Goal: Task Accomplishment & Management: Manage account settings

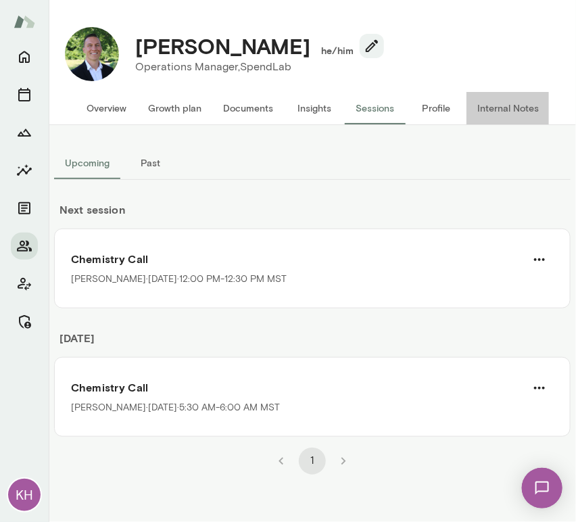
click at [514, 112] on button "Internal Notes" at bounding box center [507, 108] width 83 height 32
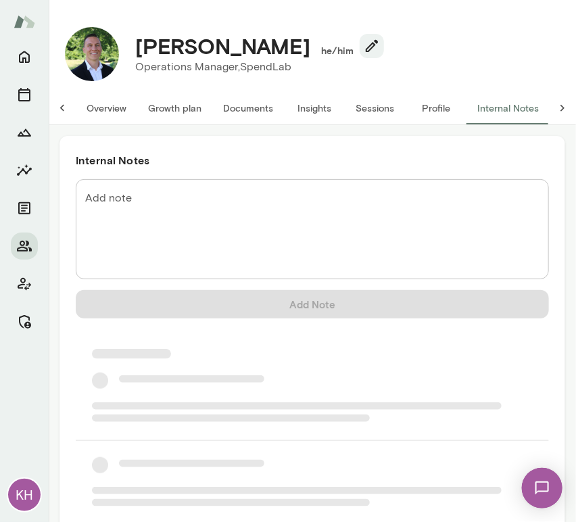
scroll to position [0, 10]
click at [150, 215] on textarea "Add note" at bounding box center [312, 229] width 454 height 78
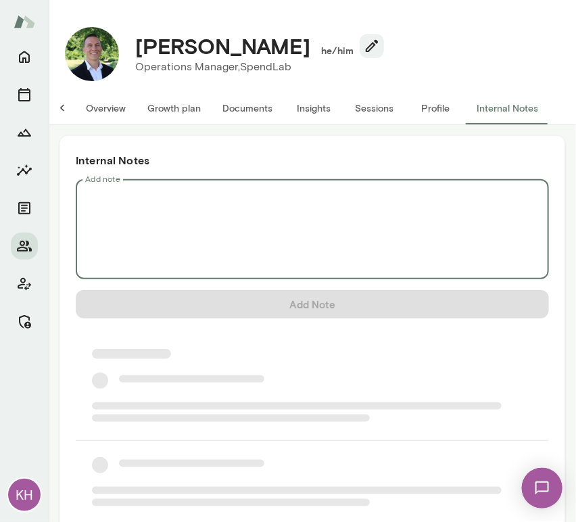
scroll to position [0, 0]
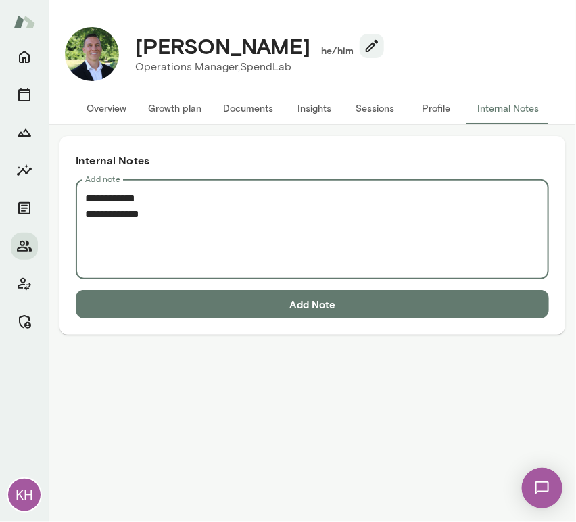
paste textarea "**********"
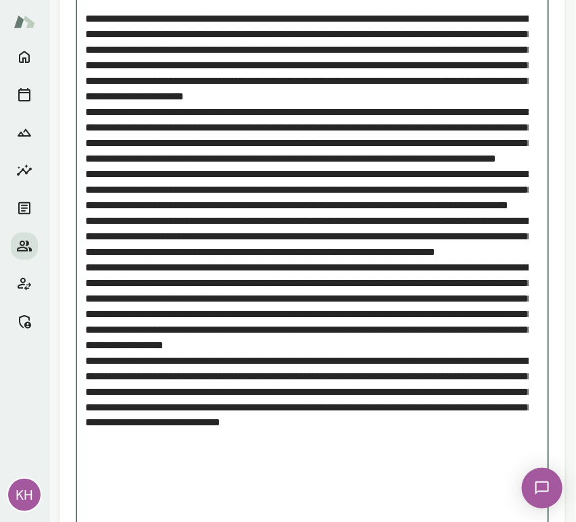
scroll to position [305, 0]
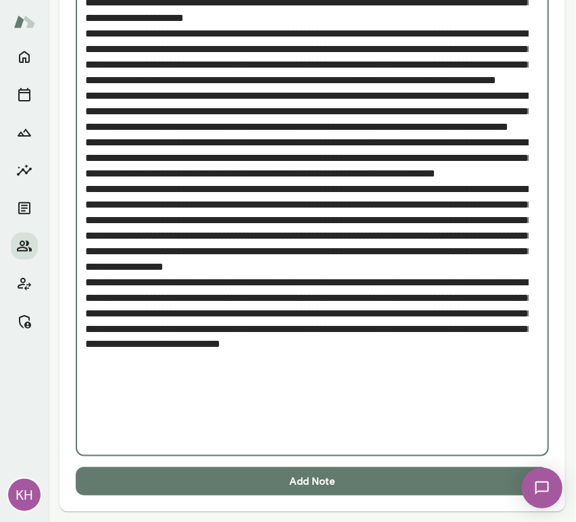
type textarea "**********"
click at [193, 485] on button "Add Note" at bounding box center [312, 481] width 473 height 28
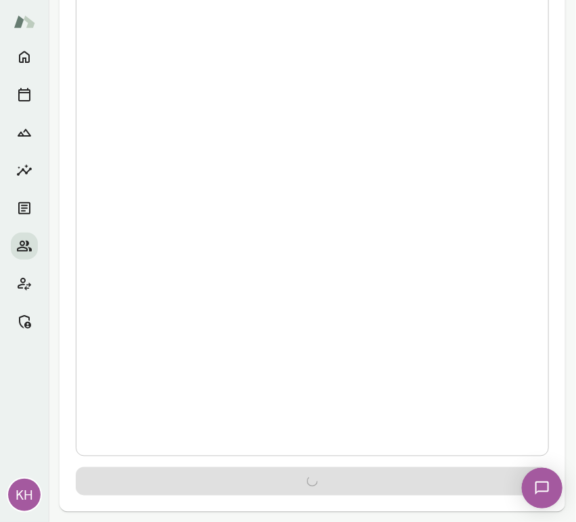
scroll to position [0, 0]
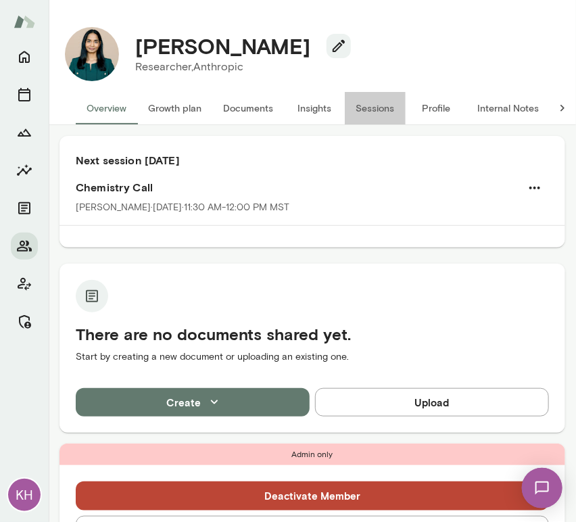
click at [378, 92] on button "Sessions" at bounding box center [375, 108] width 61 height 32
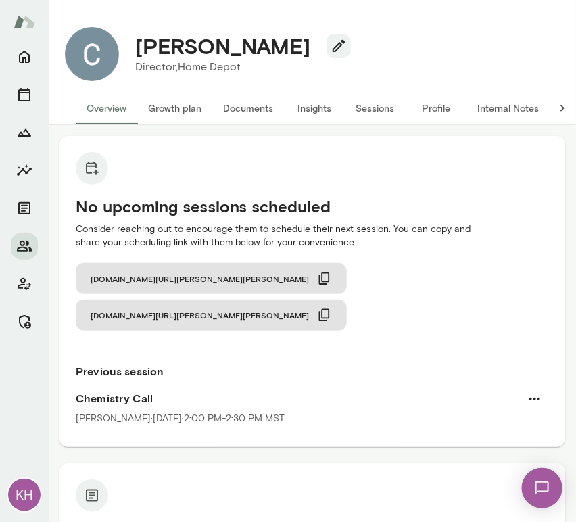
click at [373, 105] on button "Sessions" at bounding box center [375, 108] width 61 height 32
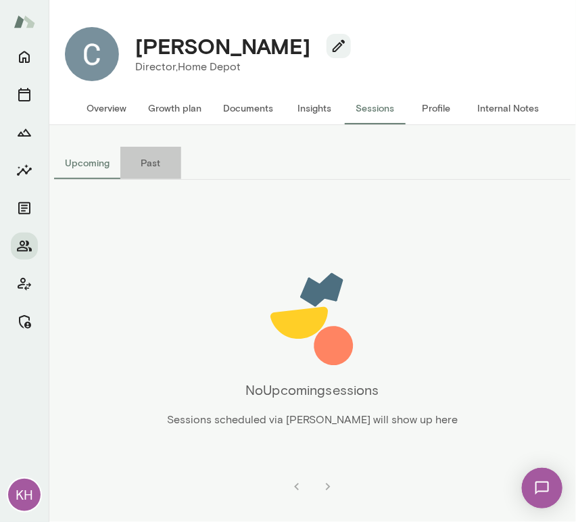
click at [148, 159] on button "Past" at bounding box center [150, 163] width 61 height 32
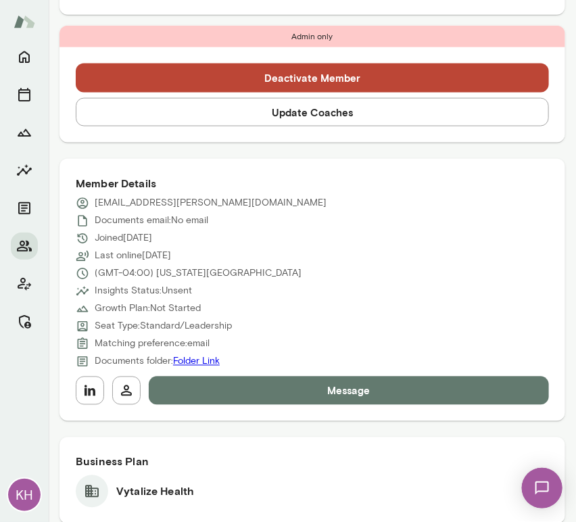
scroll to position [450, 0]
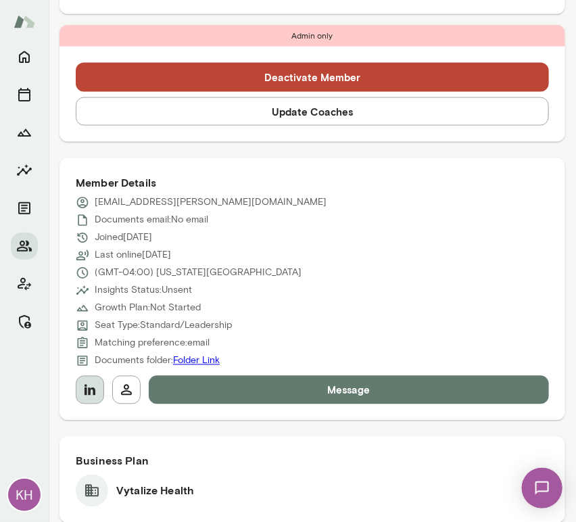
click at [94, 396] on icon "button" at bounding box center [90, 390] width 16 height 16
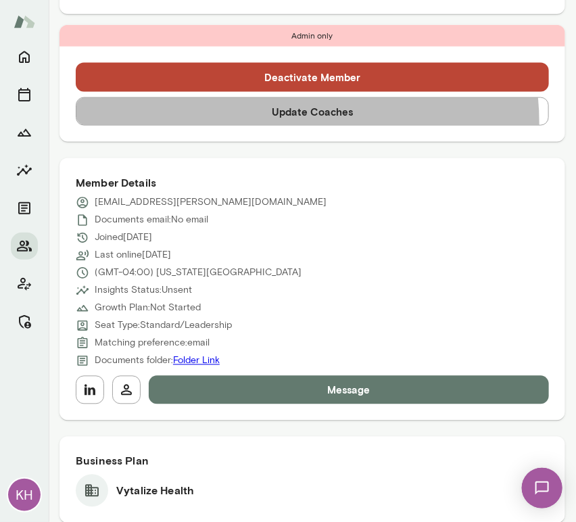
click at [283, 122] on button "Update Coaches" at bounding box center [312, 111] width 473 height 28
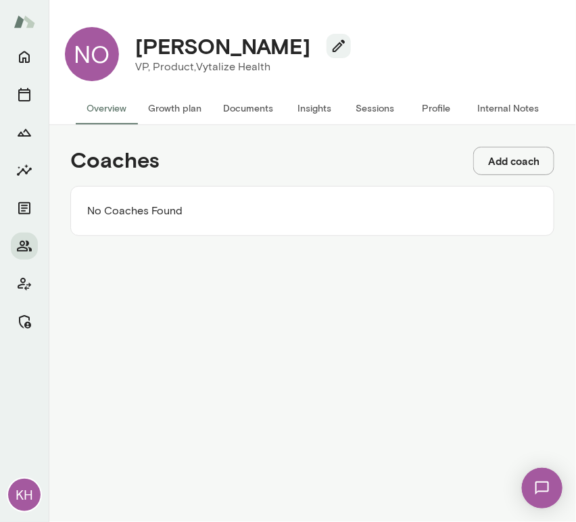
click at [527, 154] on button "Add coach" at bounding box center [513, 161] width 81 height 28
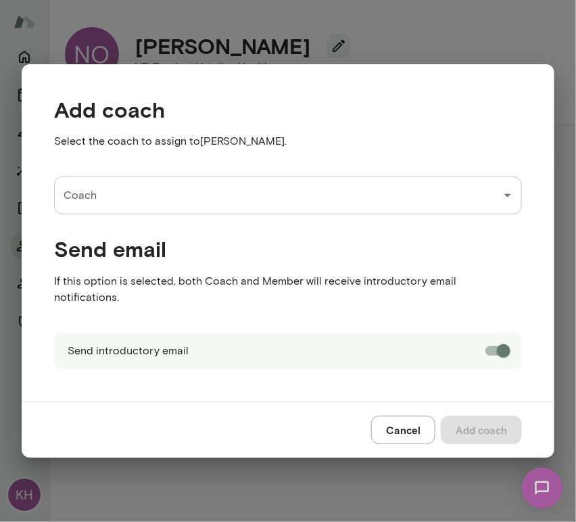
click at [174, 201] on input "Coach" at bounding box center [277, 195] width 435 height 26
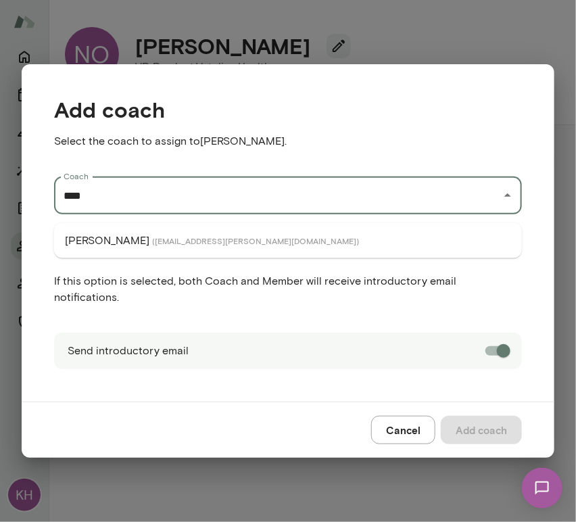
click at [170, 237] on span "( aradhanagoel@mento.co )" at bounding box center [255, 240] width 207 height 11
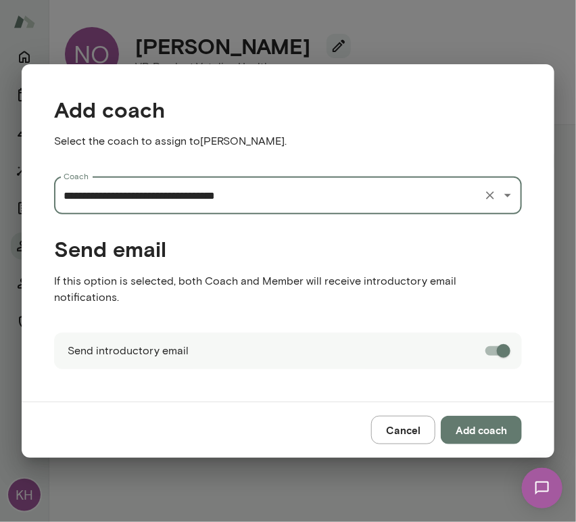
type input "**********"
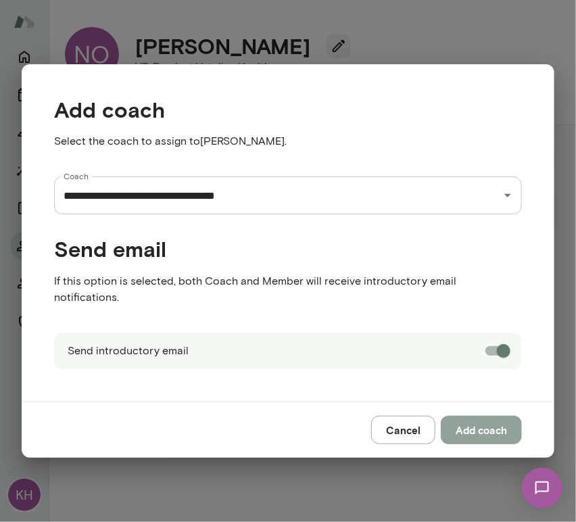
click at [468, 421] on button "Add coach" at bounding box center [480, 429] width 81 height 28
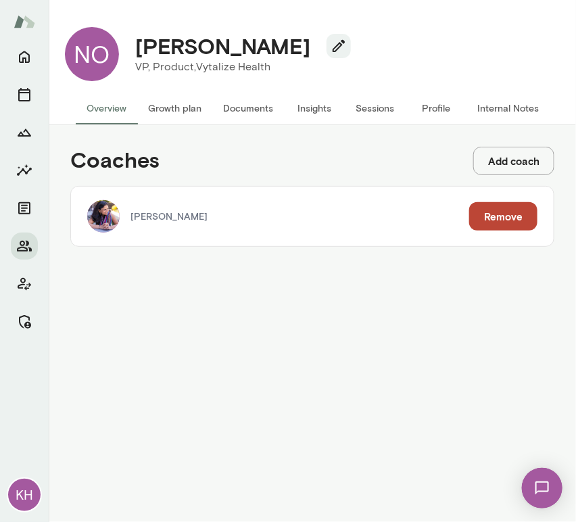
click at [508, 165] on button "Add coach" at bounding box center [513, 161] width 81 height 28
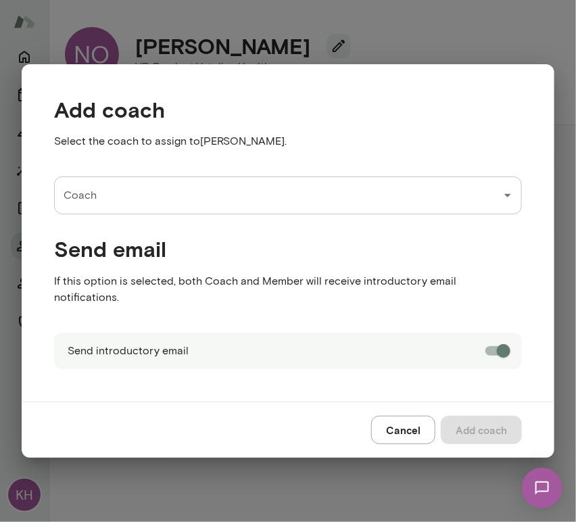
click at [195, 204] on input "Coach" at bounding box center [277, 195] width 435 height 26
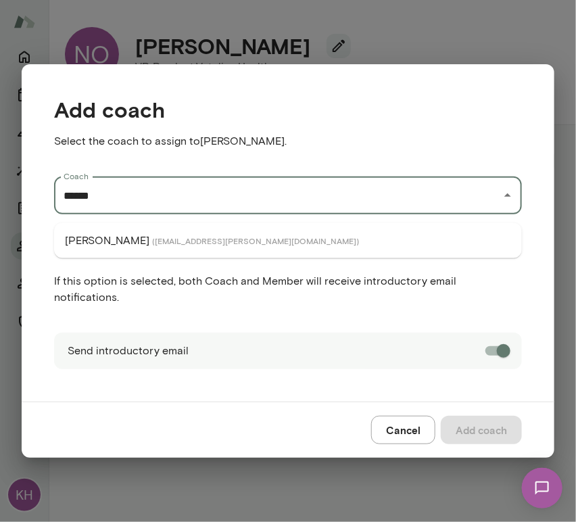
click at [170, 237] on span "( marklazen@mento.co )" at bounding box center [255, 240] width 207 height 11
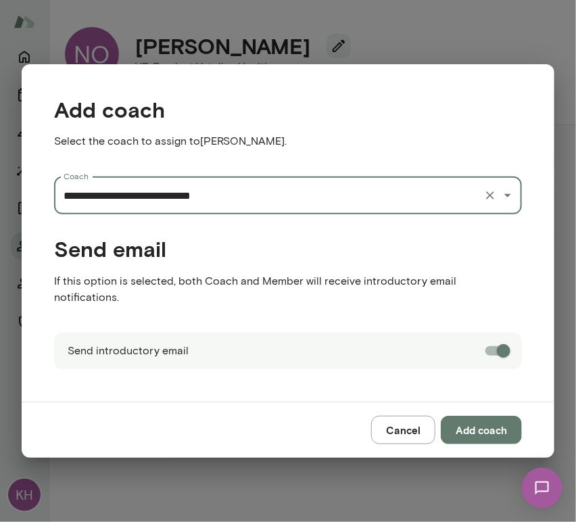
type input "**********"
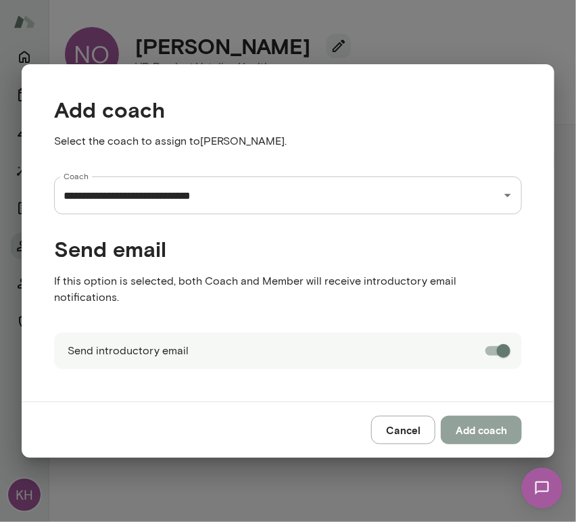
click at [490, 421] on button "Add coach" at bounding box center [480, 429] width 81 height 28
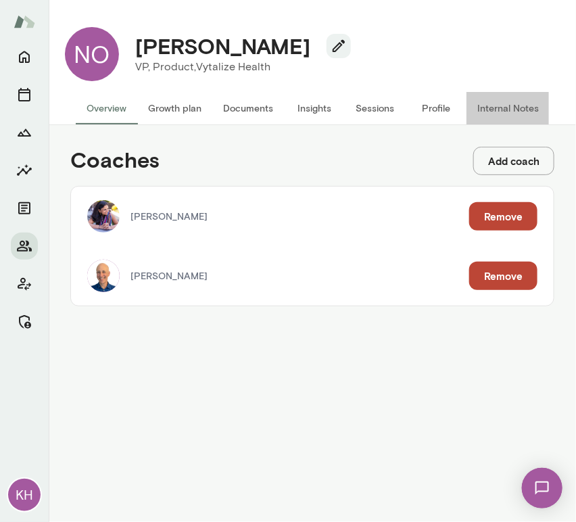
click at [497, 118] on button "Internal Notes" at bounding box center [507, 108] width 83 height 32
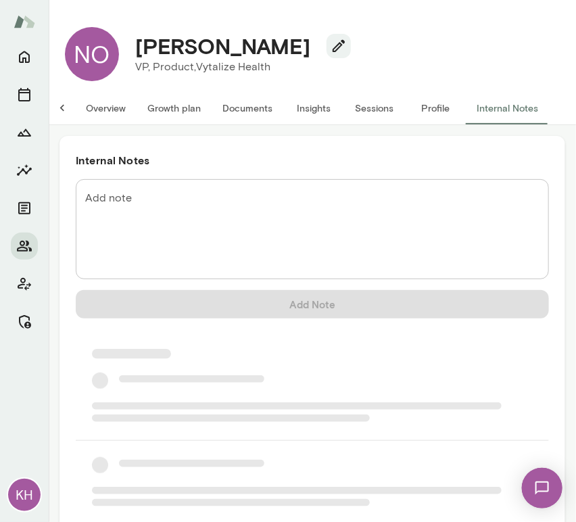
scroll to position [0, 11]
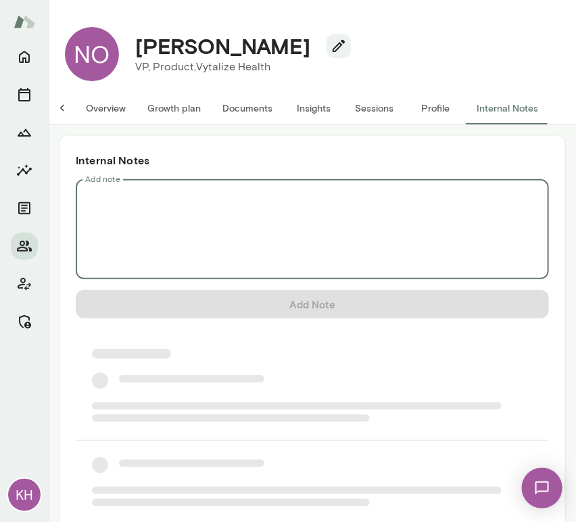
click at [275, 206] on textarea "Add note" at bounding box center [312, 229] width 454 height 78
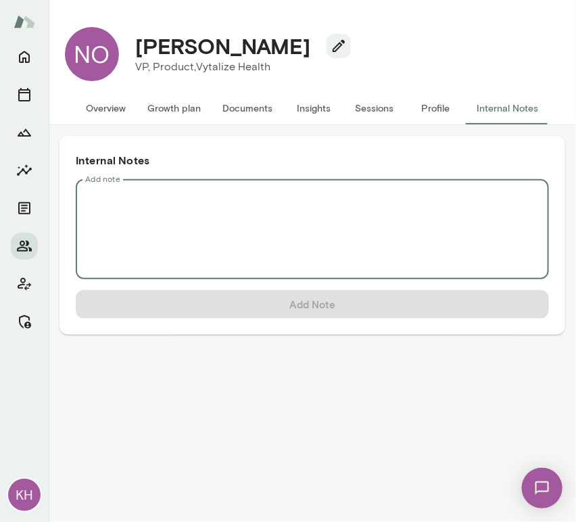
scroll to position [0, 0]
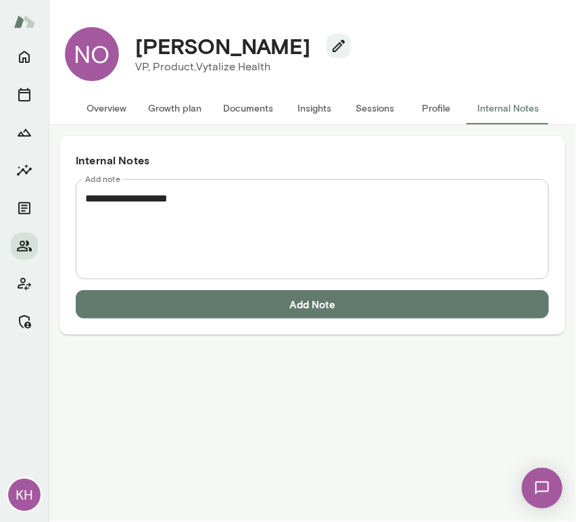
click at [134, 210] on textarea "**********" at bounding box center [312, 229] width 454 height 78
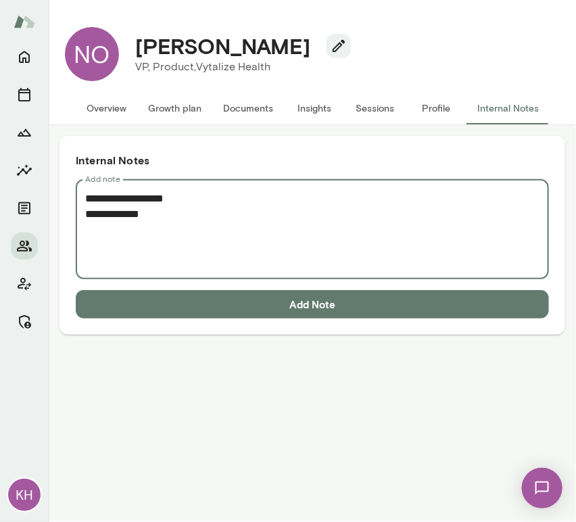
paste textarea "**********"
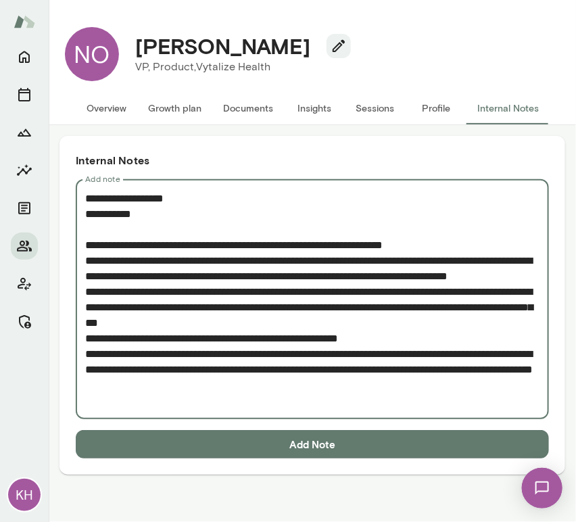
type textarea "**********"
click at [288, 441] on button "Add Note" at bounding box center [312, 444] width 473 height 28
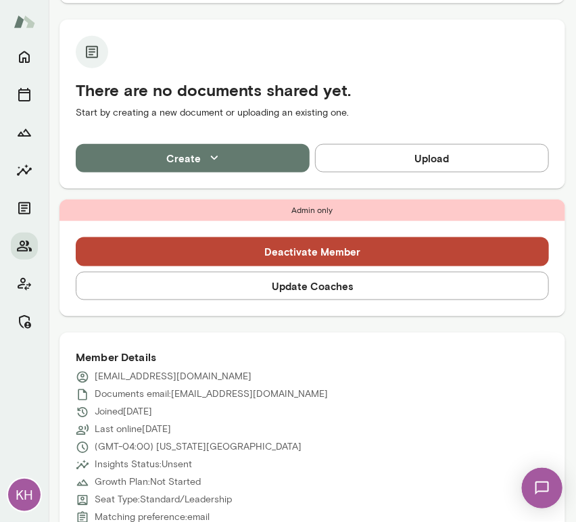
scroll to position [288, 0]
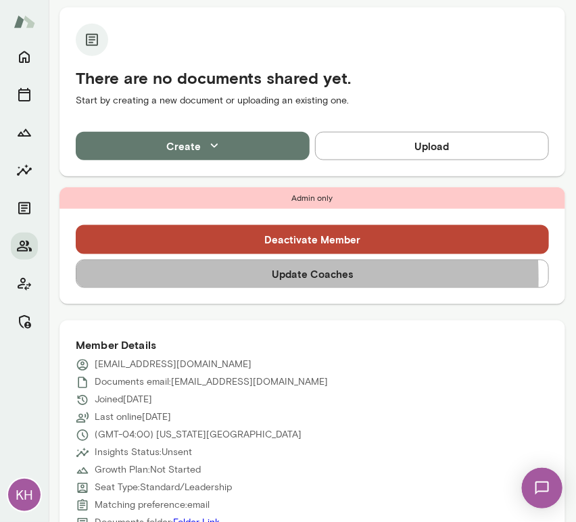
click at [148, 278] on button "Update Coaches" at bounding box center [312, 273] width 473 height 28
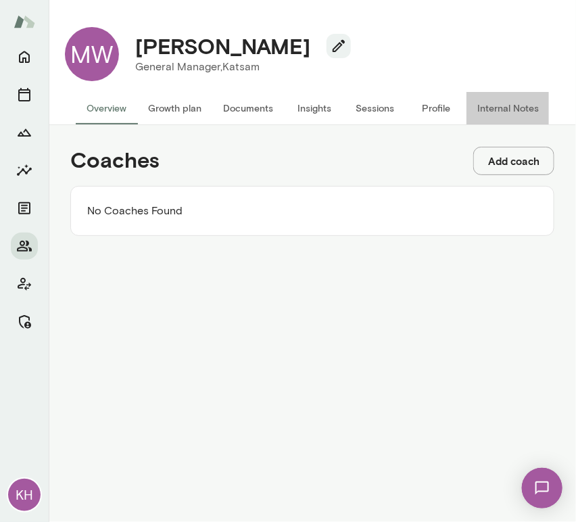
click at [501, 99] on button "Internal Notes" at bounding box center [507, 108] width 83 height 32
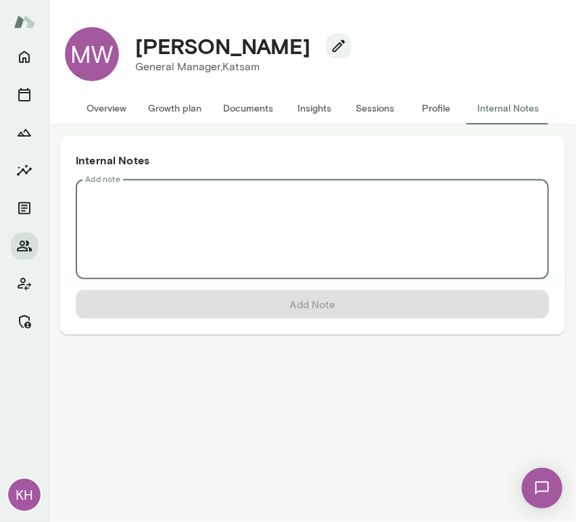
click at [153, 207] on textarea "Add note" at bounding box center [312, 229] width 454 height 78
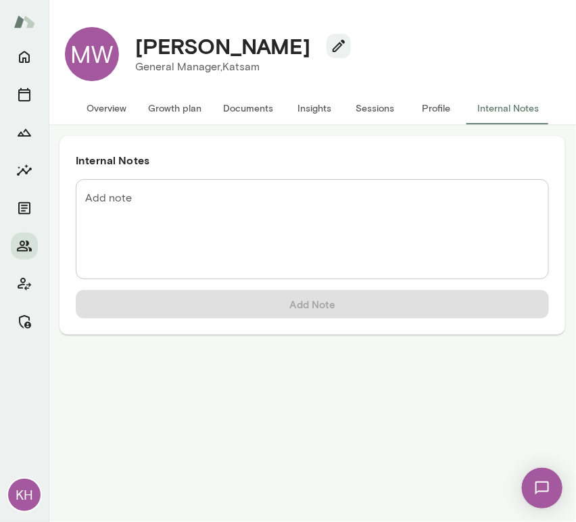
click at [124, 206] on textarea "Add note" at bounding box center [312, 229] width 454 height 78
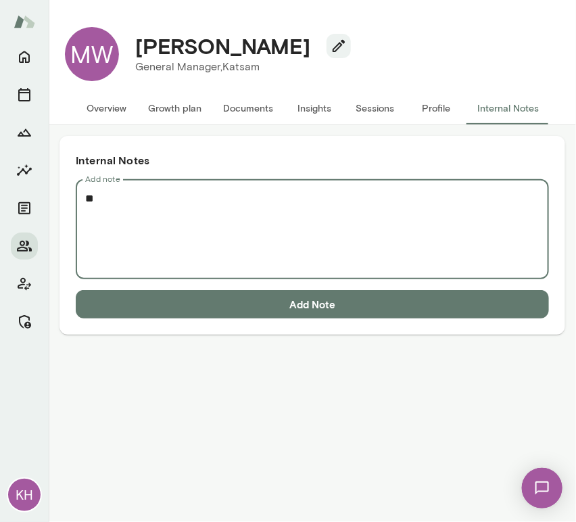
type textarea "*"
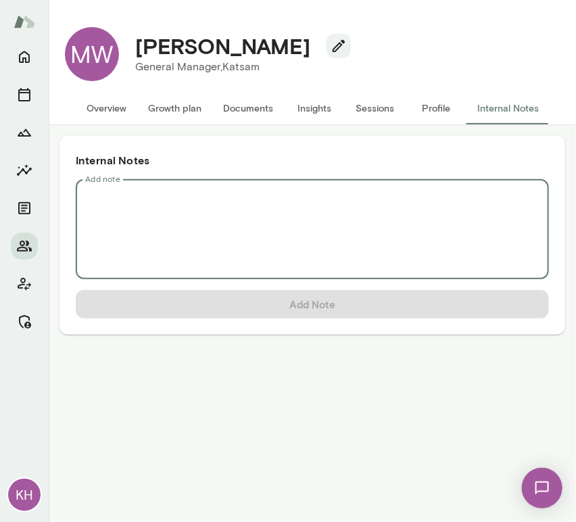
click at [102, 109] on button "Overview" at bounding box center [106, 108] width 61 height 32
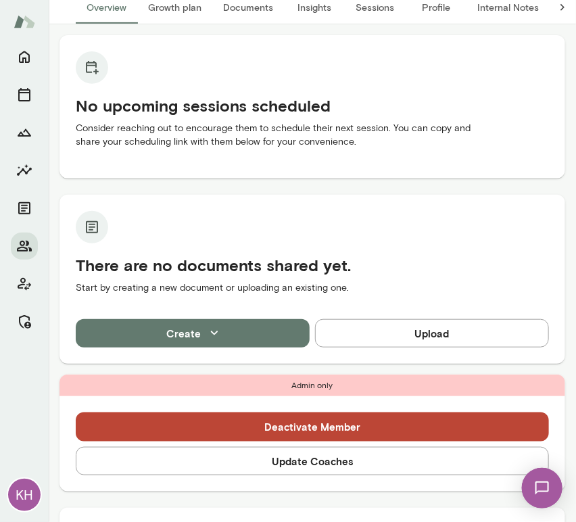
scroll to position [108, 0]
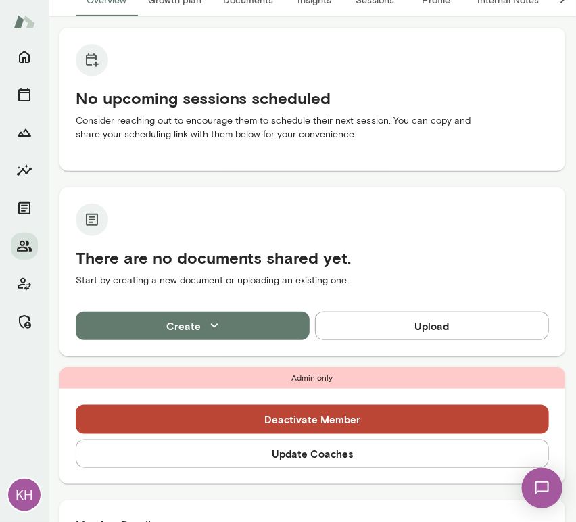
click at [228, 465] on button "Update Coaches" at bounding box center [312, 453] width 473 height 28
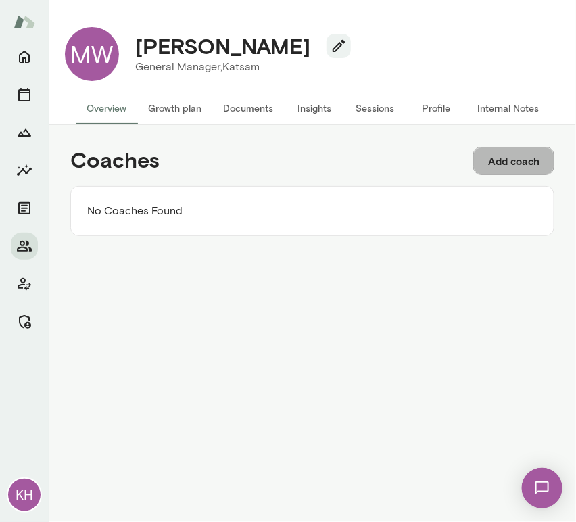
click at [492, 168] on button "Add coach" at bounding box center [513, 161] width 81 height 28
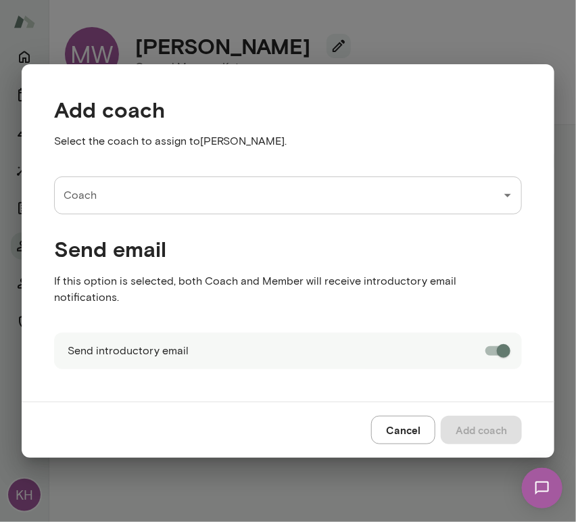
click at [153, 208] on input "Coach" at bounding box center [277, 195] width 435 height 26
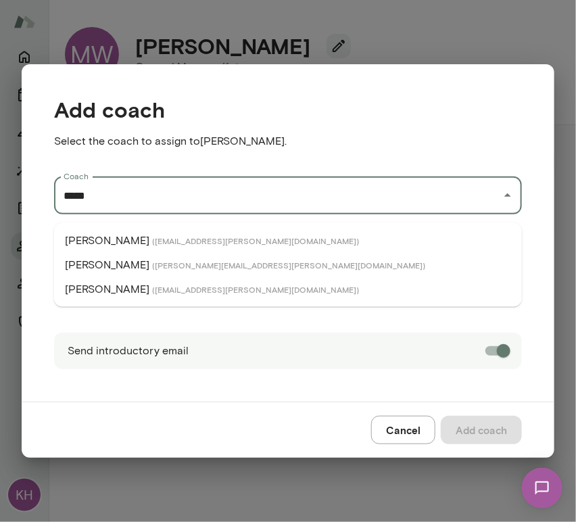
click at [129, 255] on li "David Mitchell ( davidmitchell@mento.co )" at bounding box center [287, 265] width 467 height 24
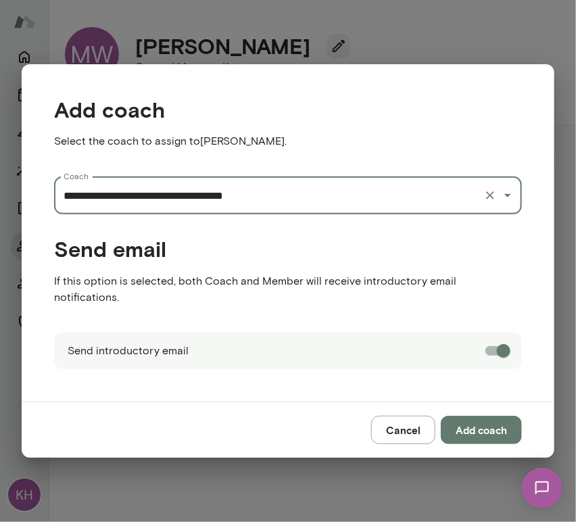
type input "**********"
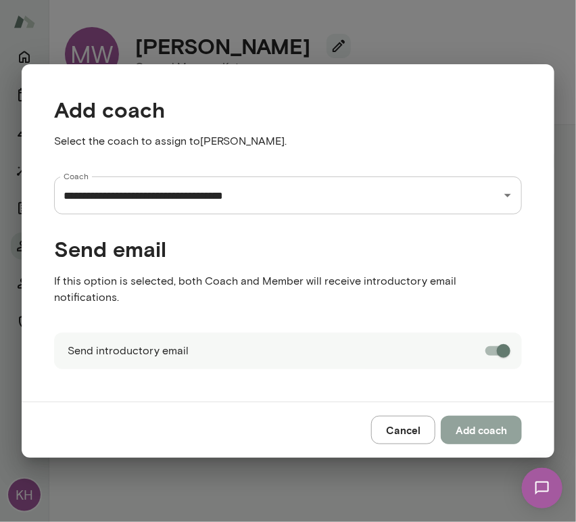
click at [458, 415] on button "Add coach" at bounding box center [480, 429] width 81 height 28
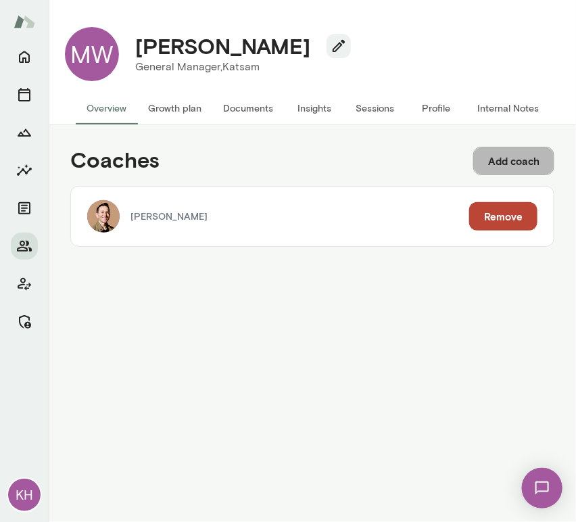
click at [497, 160] on button "Add coach" at bounding box center [513, 161] width 81 height 28
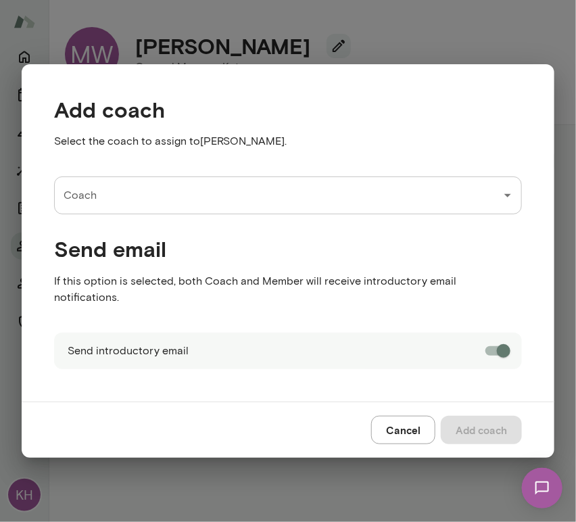
click at [226, 208] on input "Coach" at bounding box center [277, 195] width 435 height 26
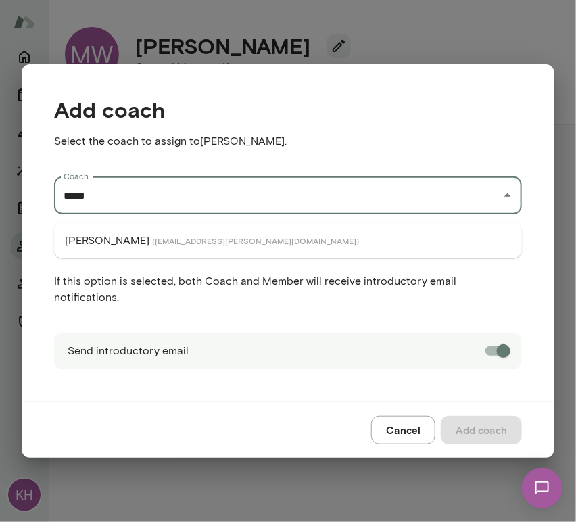
click at [168, 243] on span "( markzschocke@mento.co )" at bounding box center [255, 240] width 207 height 11
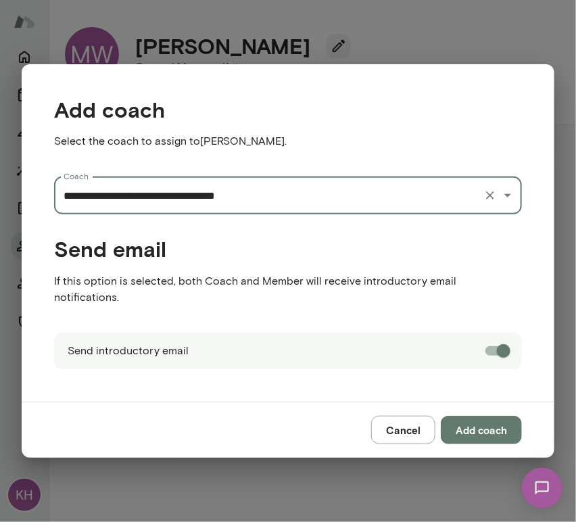
type input "**********"
click at [474, 428] on button "Add coach" at bounding box center [480, 429] width 81 height 28
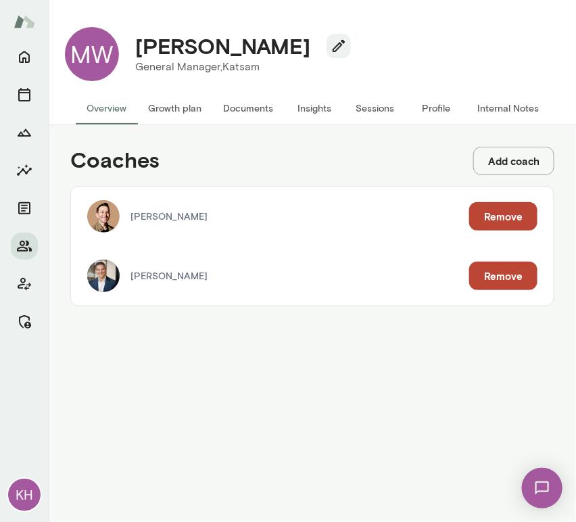
click at [500, 112] on button "Internal Notes" at bounding box center [507, 108] width 83 height 32
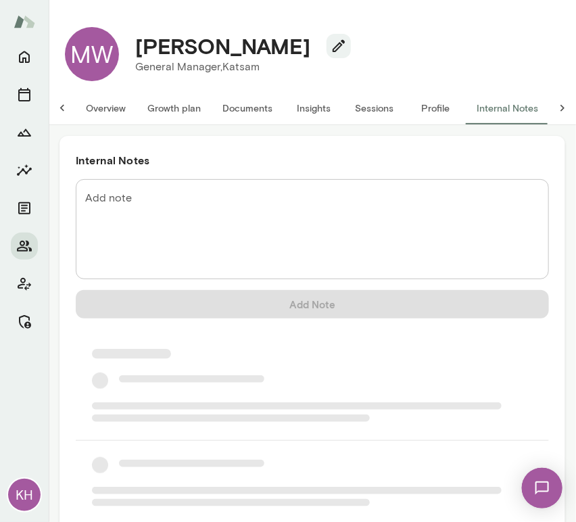
scroll to position [0, 11]
click at [213, 193] on textarea "Add note" at bounding box center [312, 229] width 454 height 78
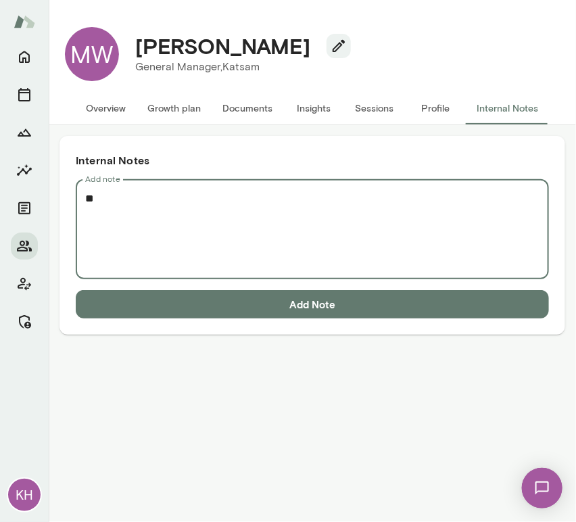
scroll to position [0, 0]
paste textarea "**********"
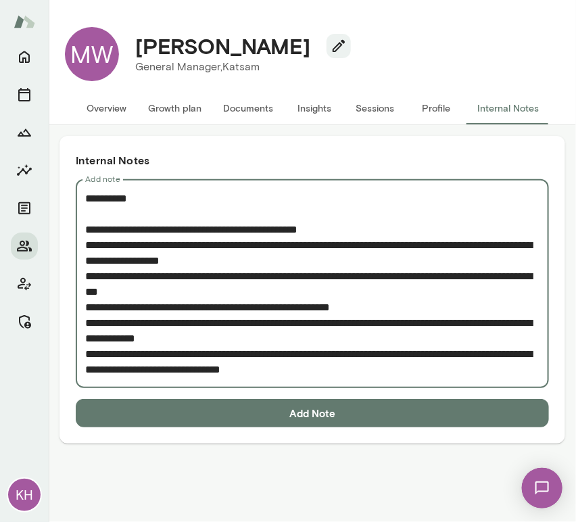
type textarea "**********"
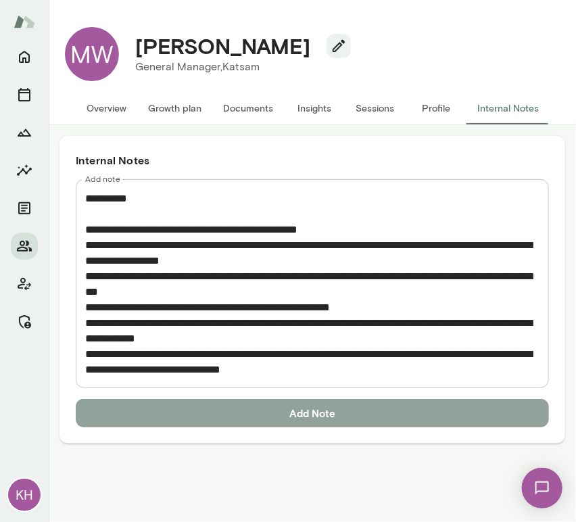
click at [213, 415] on button "Add Note" at bounding box center [312, 413] width 473 height 28
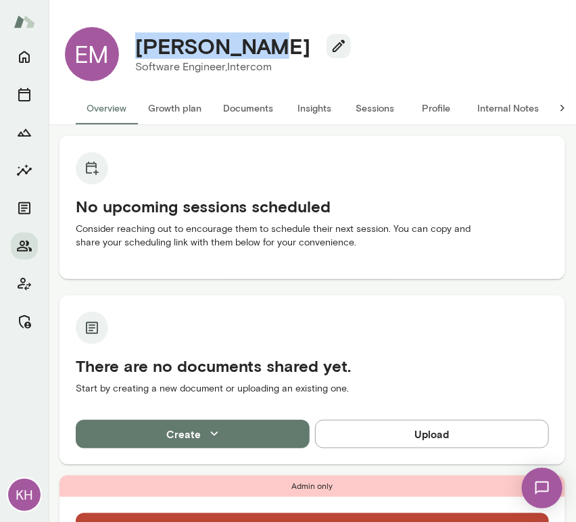
drag, startPoint x: 272, startPoint y: 41, endPoint x: 137, endPoint y: 39, distance: 135.1
click at [137, 39] on h4 "Emer Mooney" at bounding box center [222, 46] width 175 height 26
copy h4 "Emer Mooney"
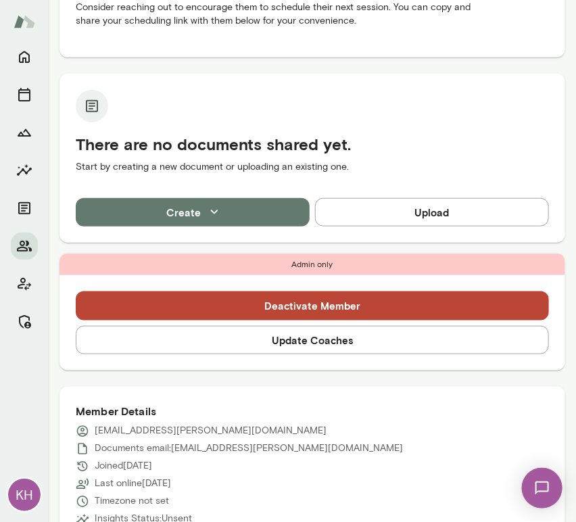
click at [234, 334] on button "Update Coaches" at bounding box center [312, 340] width 473 height 28
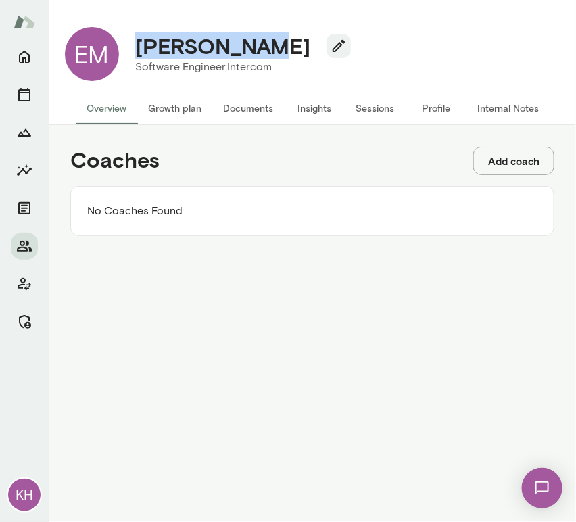
click at [522, 166] on button "Add coach" at bounding box center [513, 161] width 81 height 28
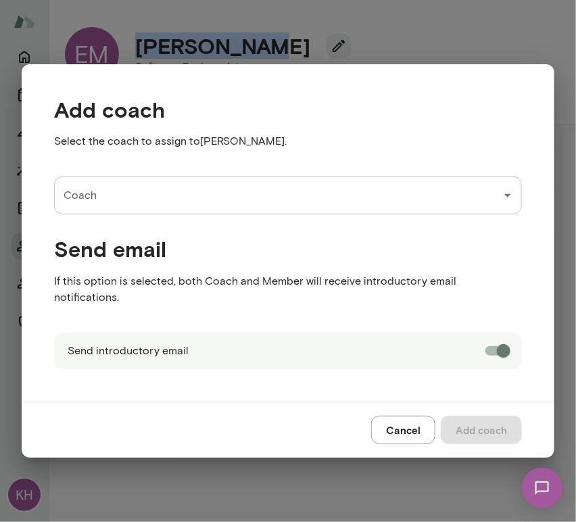
click at [127, 208] on input "Coach" at bounding box center [277, 195] width 435 height 26
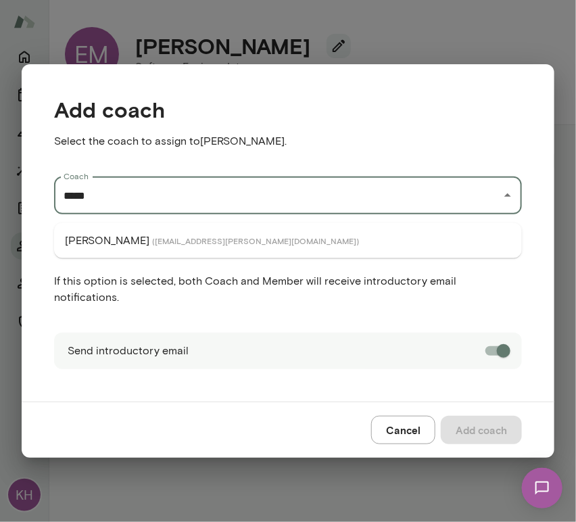
click at [152, 240] on span "( nancyalsip@mento.co )" at bounding box center [255, 240] width 207 height 11
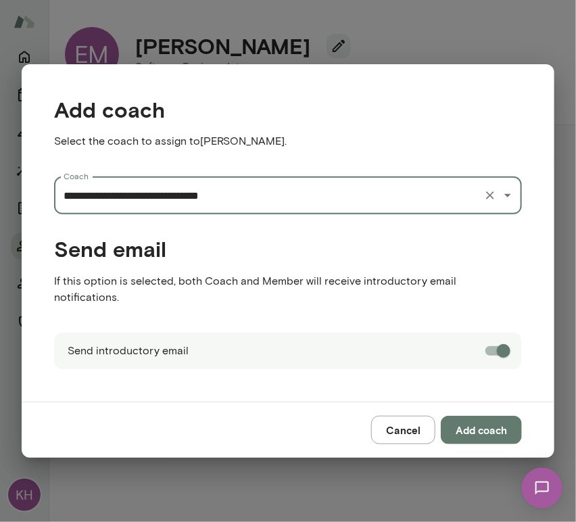
type input "**********"
click at [465, 418] on button "Add coach" at bounding box center [480, 429] width 81 height 28
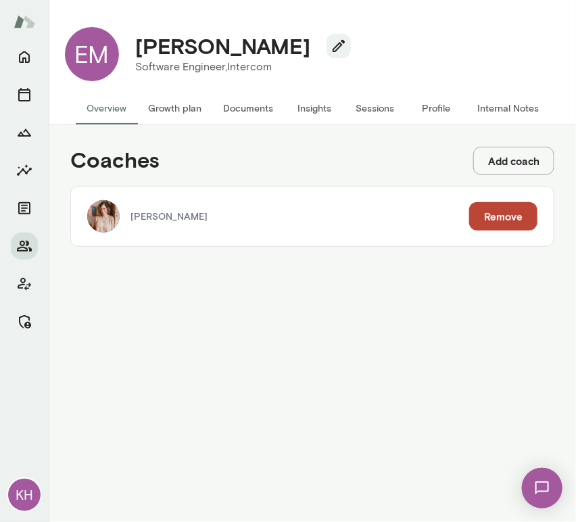
click at [490, 168] on button "Add coach" at bounding box center [513, 161] width 81 height 28
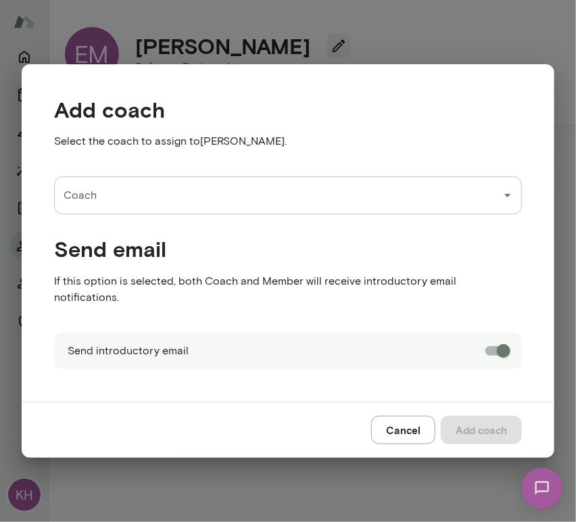
click at [159, 188] on div "Coach" at bounding box center [287, 195] width 467 height 38
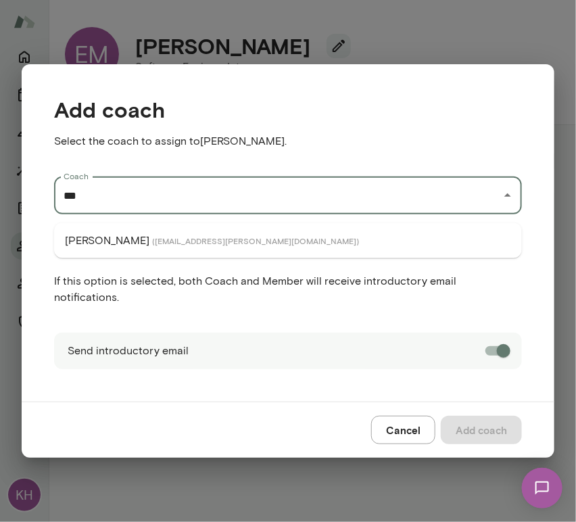
click at [166, 235] on span "( najlaelmachtoub@mento.co )" at bounding box center [255, 240] width 207 height 11
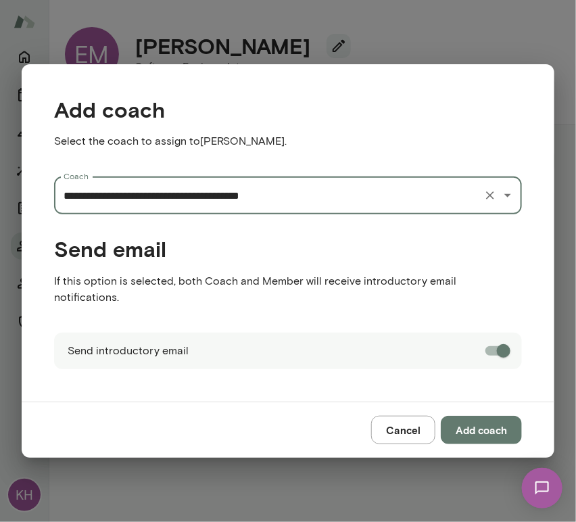
type input "**********"
click at [486, 415] on button "Add coach" at bounding box center [480, 429] width 81 height 28
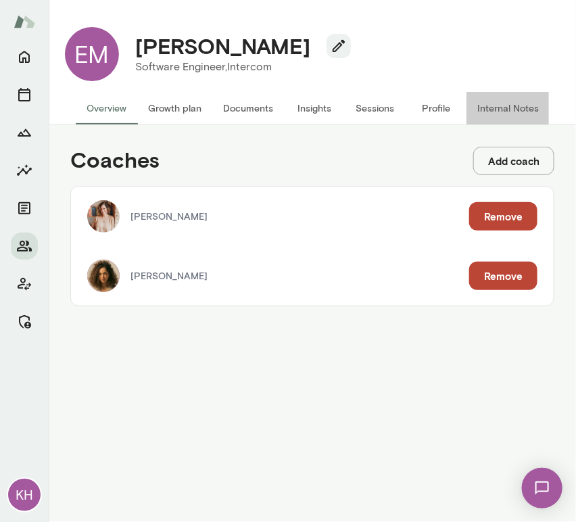
click at [492, 114] on button "Internal Notes" at bounding box center [507, 108] width 83 height 32
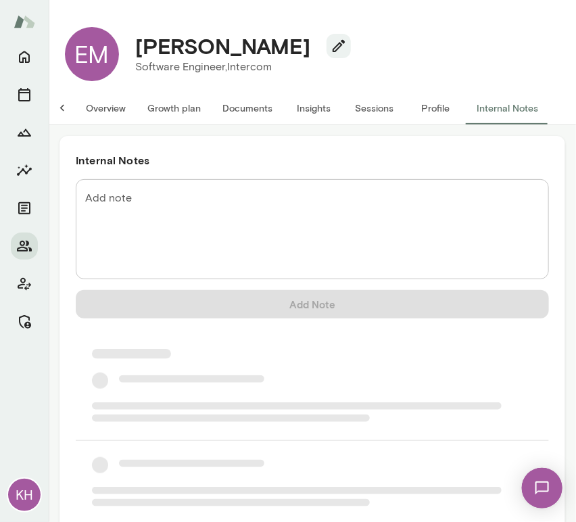
scroll to position [0, 11]
click at [251, 188] on div "* Add note" at bounding box center [312, 229] width 473 height 100
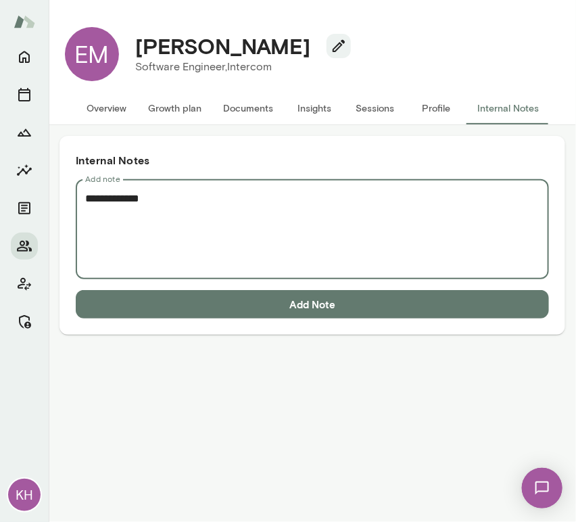
click at [128, 232] on textarea "**********" at bounding box center [312, 229] width 454 height 78
paste textarea "**********"
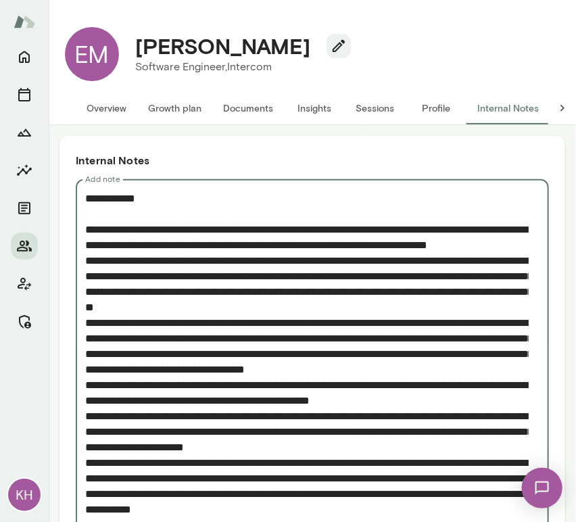
click at [88, 209] on textarea "Add note" at bounding box center [306, 368] width 443 height 357
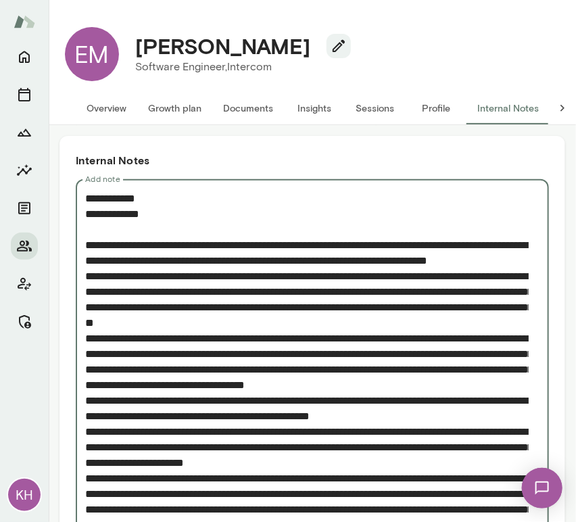
scroll to position [119, 0]
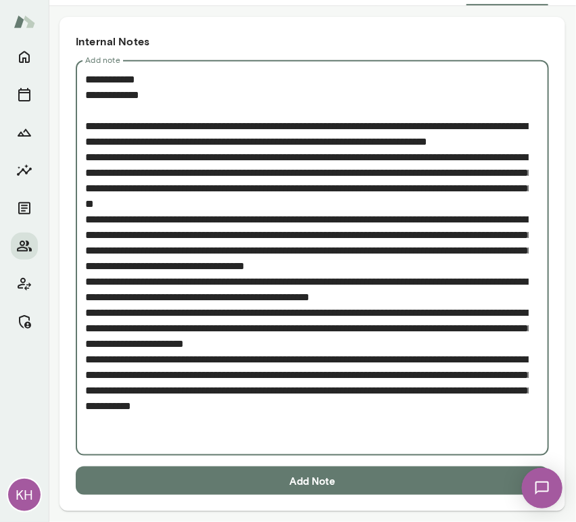
type textarea "**********"
click at [276, 482] on button "Add Note" at bounding box center [312, 480] width 473 height 28
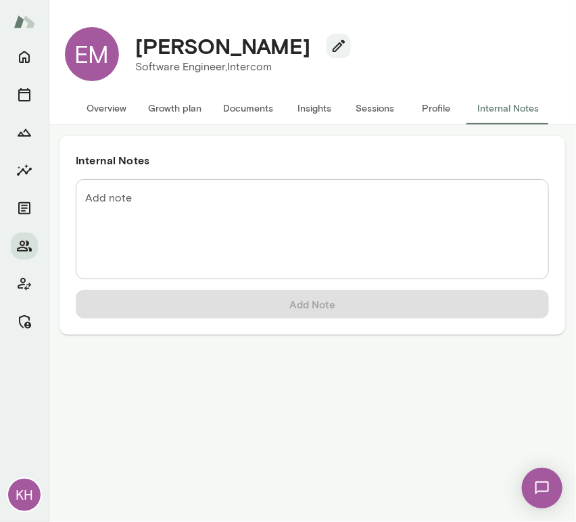
scroll to position [0, 0]
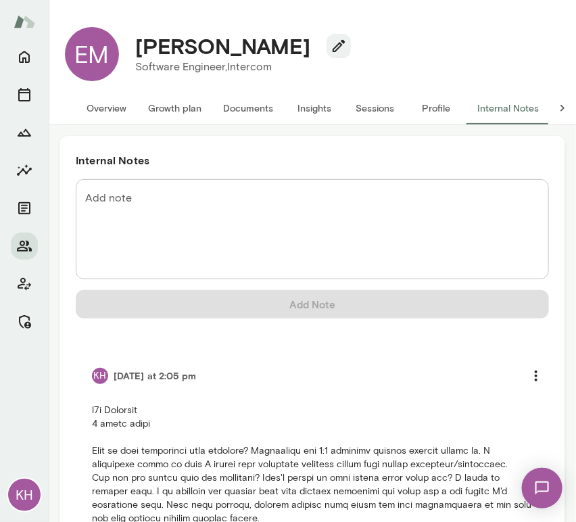
click at [93, 108] on button "Overview" at bounding box center [106, 108] width 61 height 32
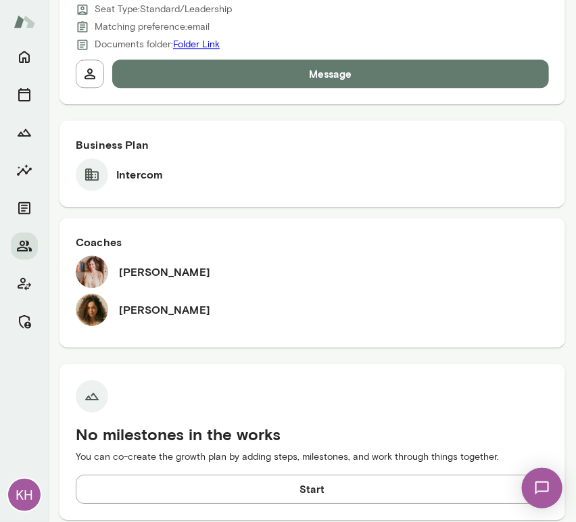
scroll to position [832, 0]
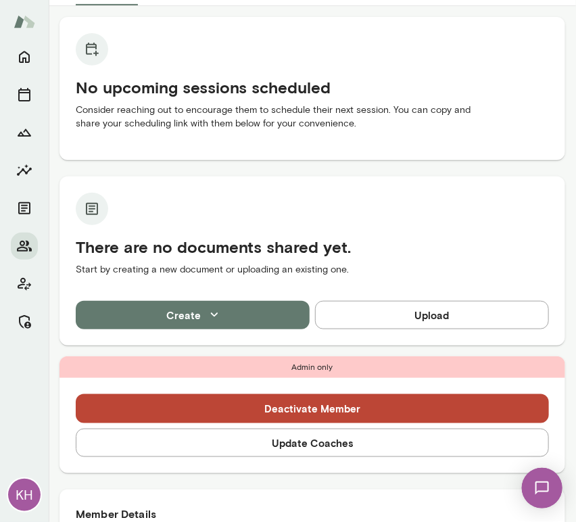
scroll to position [124, 0]
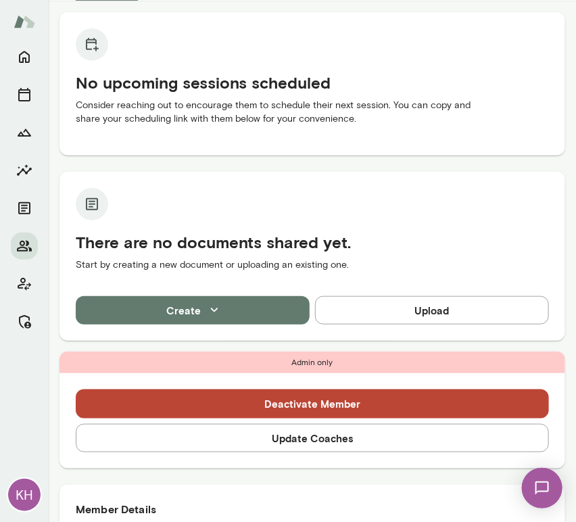
click at [284, 449] on button "Update Coaches" at bounding box center [312, 438] width 473 height 28
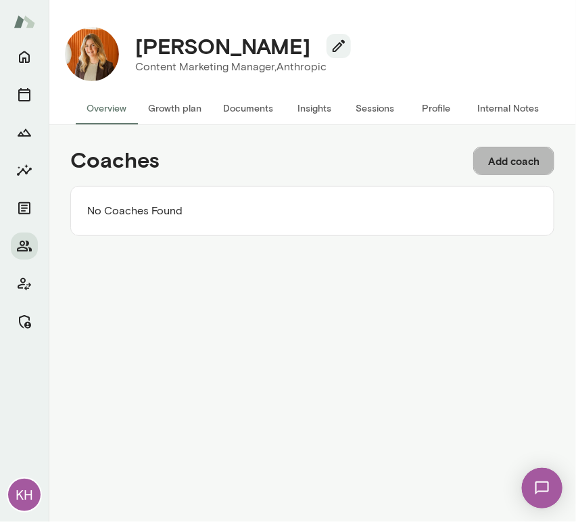
click at [497, 150] on button "Add coach" at bounding box center [513, 161] width 81 height 28
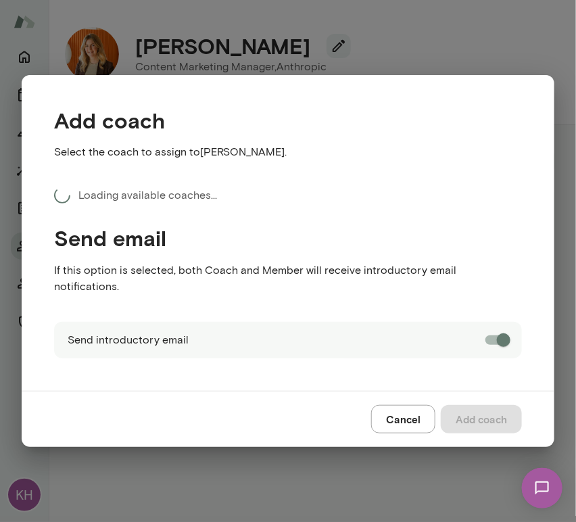
click at [134, 203] on p "Loading available coaches…" at bounding box center [147, 195] width 138 height 16
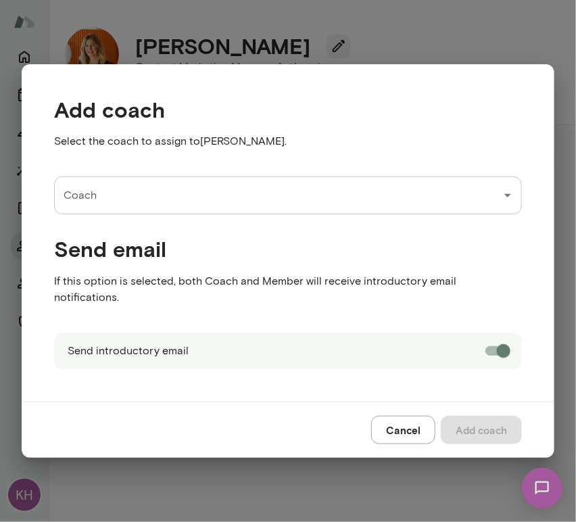
click at [134, 203] on input "Coach" at bounding box center [277, 195] width 435 height 26
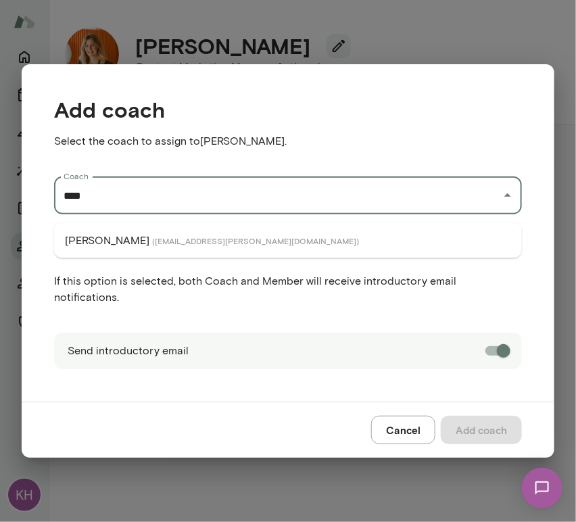
click at [152, 238] on span "( riconasol@mento.co )" at bounding box center [255, 240] width 207 height 11
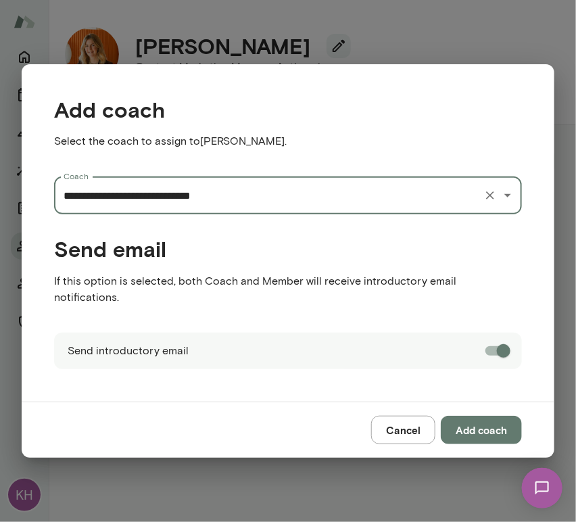
type input "**********"
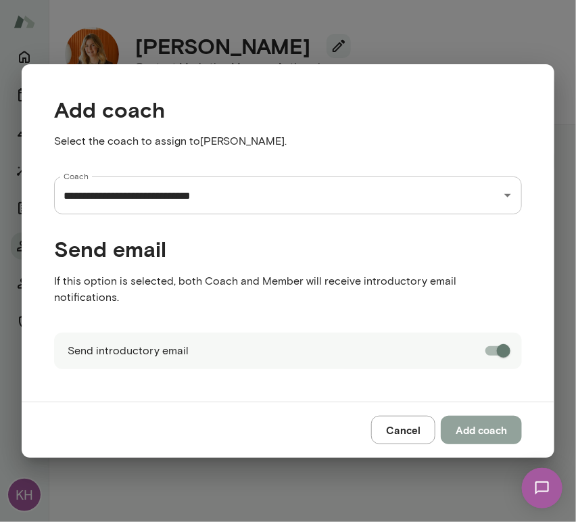
click at [482, 425] on button "Add coach" at bounding box center [480, 429] width 81 height 28
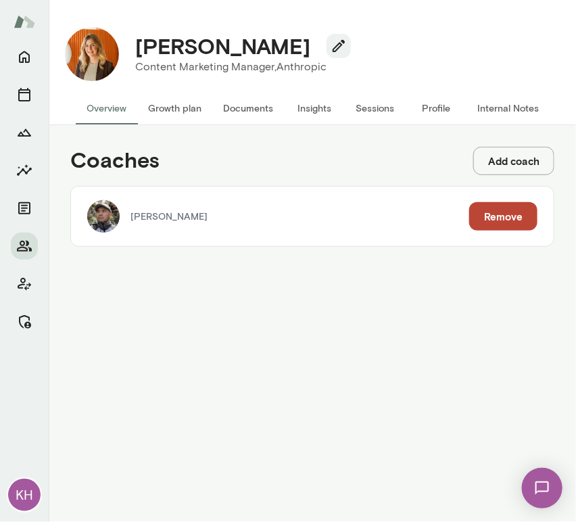
click at [517, 155] on button "Add coach" at bounding box center [513, 161] width 81 height 28
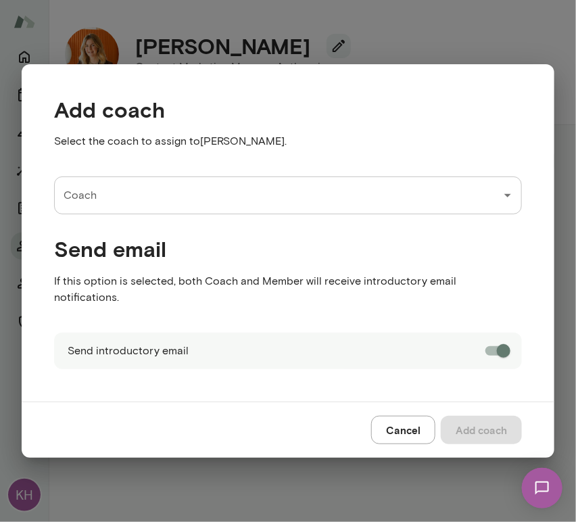
click at [199, 199] on input "Coach" at bounding box center [277, 195] width 435 height 26
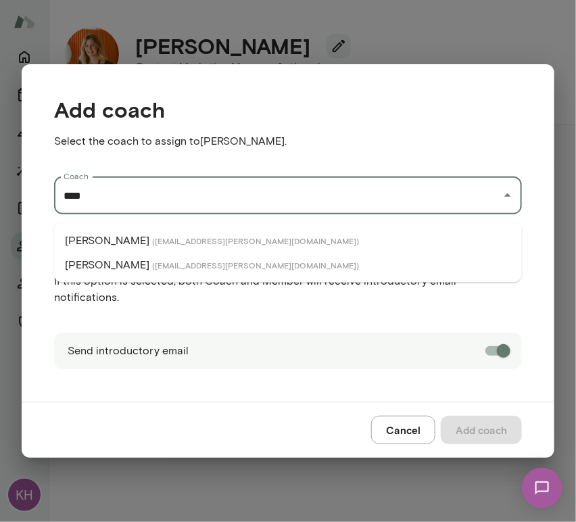
click at [152, 240] on span "( leahbeltz@mento.co )" at bounding box center [255, 240] width 207 height 11
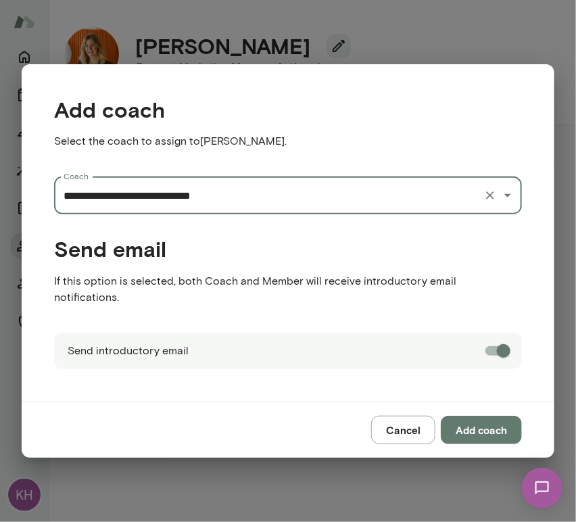
type input "**********"
click at [492, 422] on button "Add coach" at bounding box center [480, 429] width 81 height 28
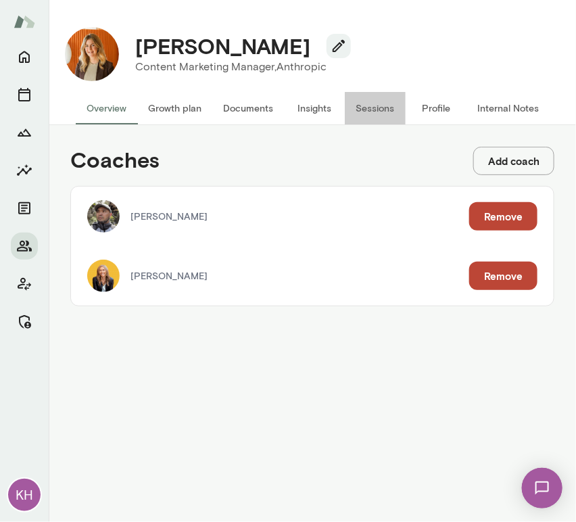
click at [359, 105] on button "Sessions" at bounding box center [375, 108] width 61 height 32
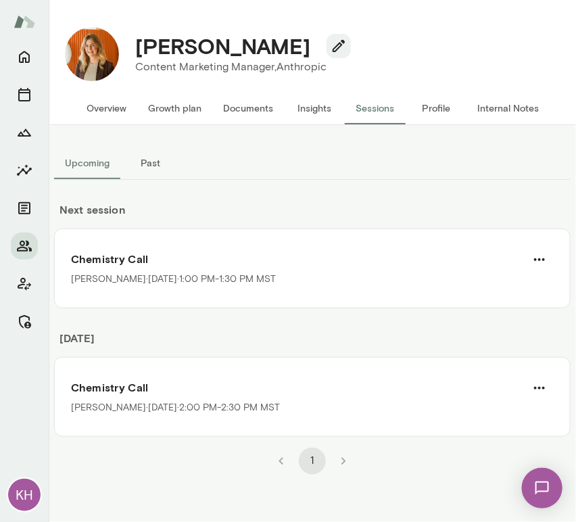
click at [499, 109] on button "Internal Notes" at bounding box center [507, 108] width 83 height 32
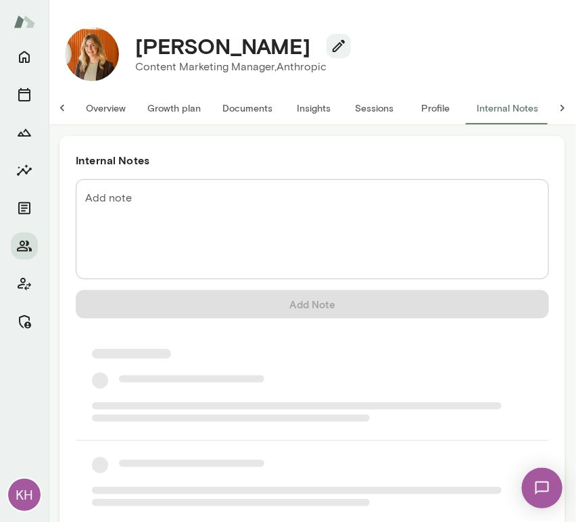
click at [151, 205] on textarea "Add note" at bounding box center [312, 229] width 454 height 78
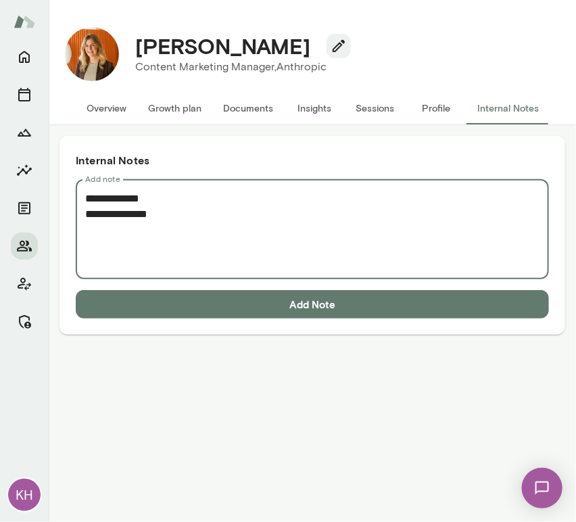
paste textarea "**********"
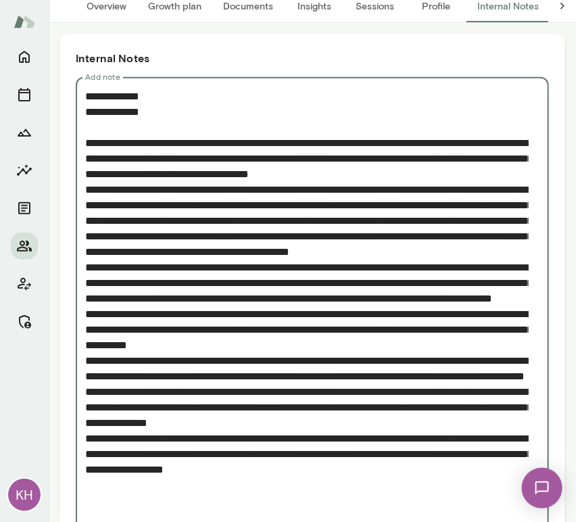
scroll to position [180, 0]
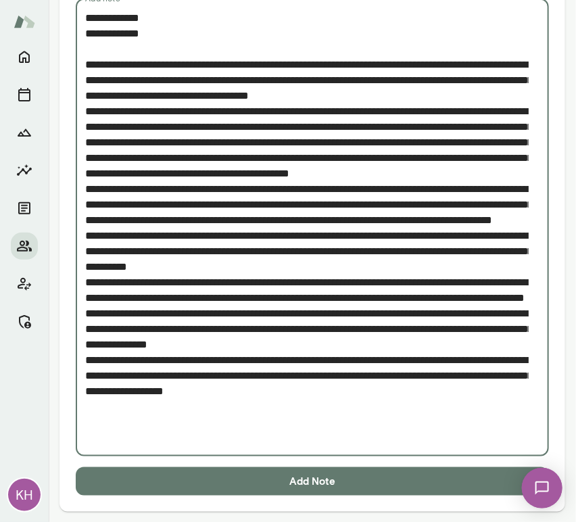
type textarea "**********"
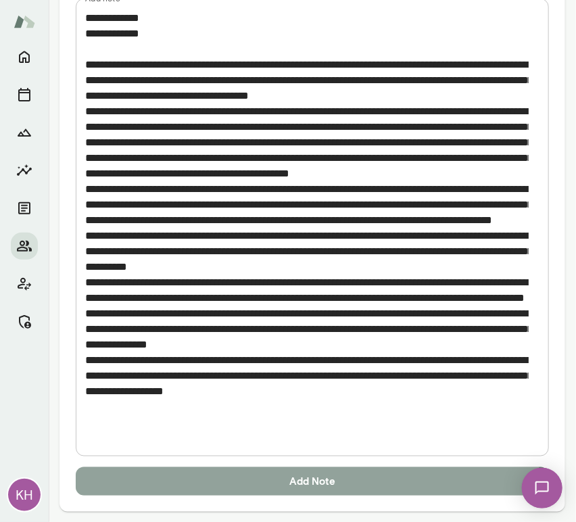
click at [221, 480] on button "Add Note" at bounding box center [312, 481] width 473 height 28
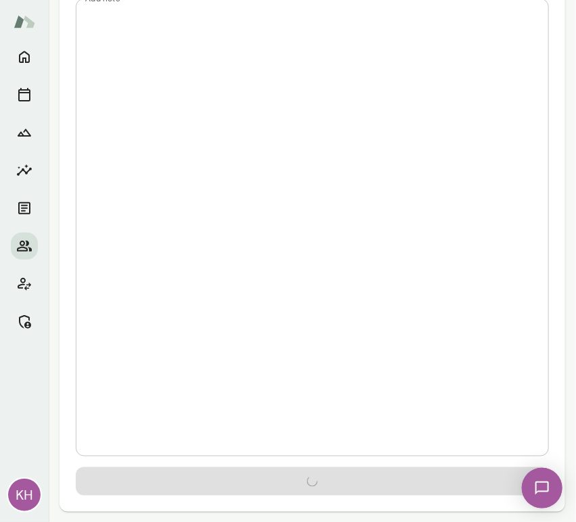
scroll to position [0, 0]
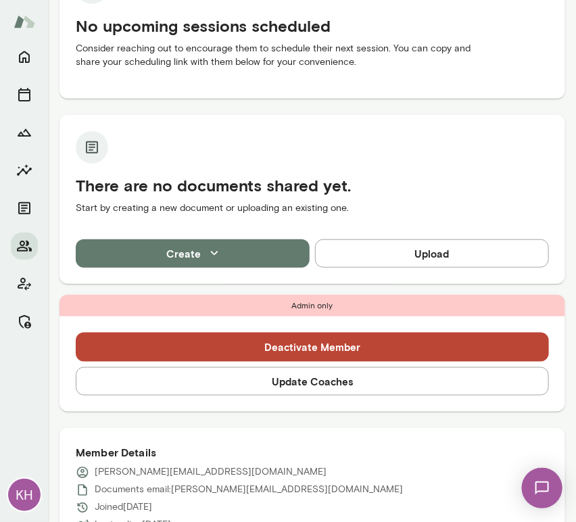
scroll to position [186, 0]
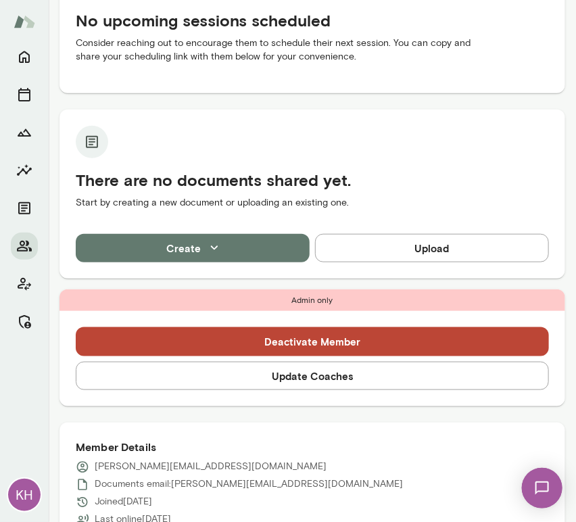
click at [259, 384] on button "Update Coaches" at bounding box center [312, 375] width 473 height 28
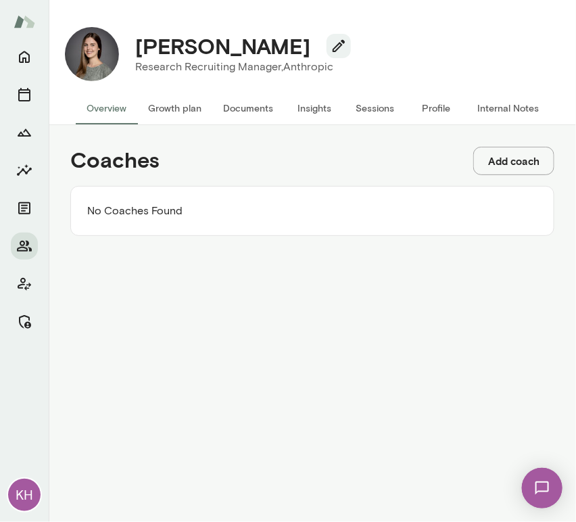
click at [520, 166] on button "Add coach" at bounding box center [513, 161] width 81 height 28
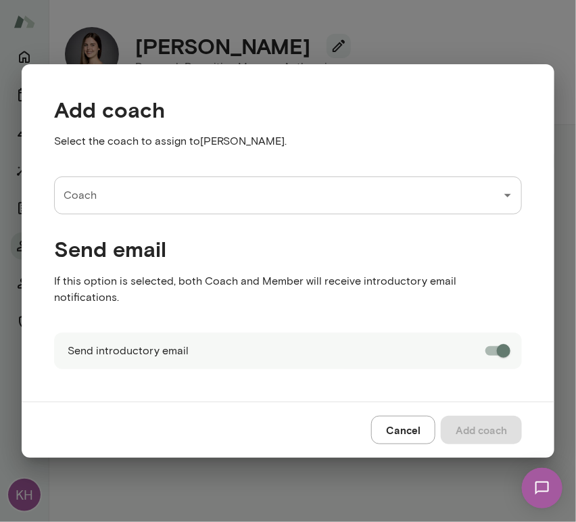
click at [149, 207] on input "Coach" at bounding box center [277, 195] width 435 height 26
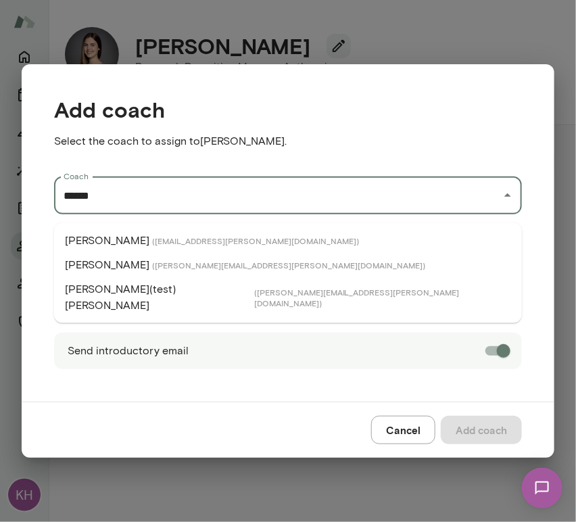
click at [152, 239] on span "( [EMAIL_ADDRESS][PERSON_NAME][DOMAIN_NAME] )" at bounding box center [255, 240] width 207 height 11
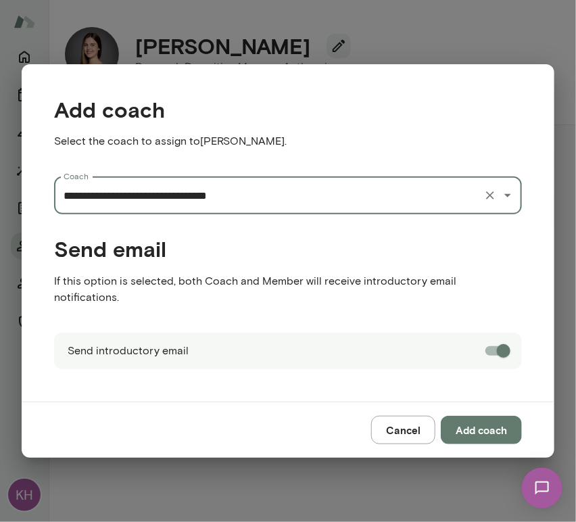
type input "**********"
click at [469, 417] on button "Add coach" at bounding box center [480, 429] width 81 height 28
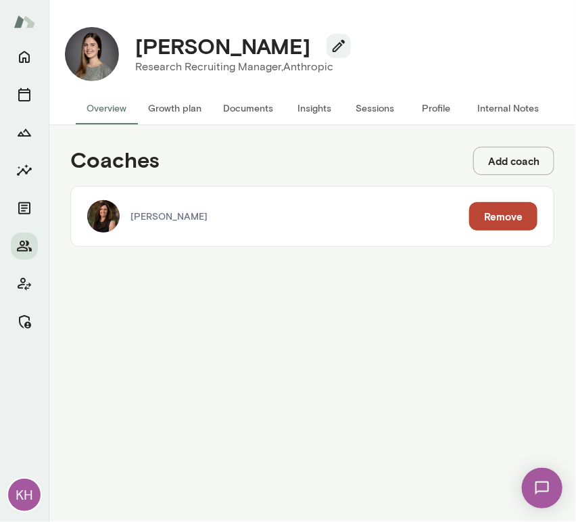
click at [501, 178] on div "Coaches Add coach Carrie Atkin Remove" at bounding box center [311, 197] width 505 height 122
click at [493, 162] on button "Add coach" at bounding box center [513, 161] width 81 height 28
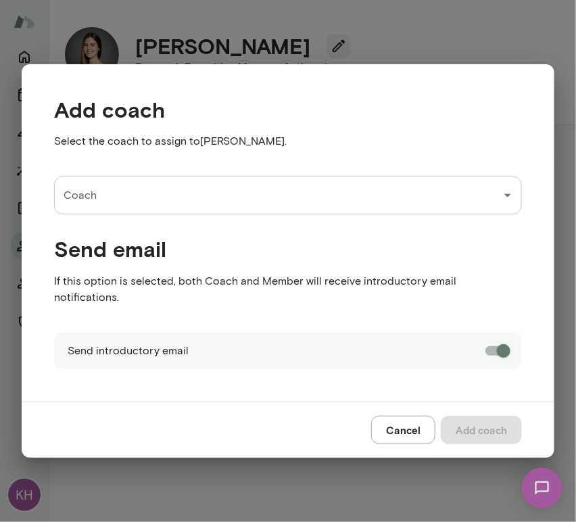
click at [148, 208] on input "Coach" at bounding box center [277, 195] width 435 height 26
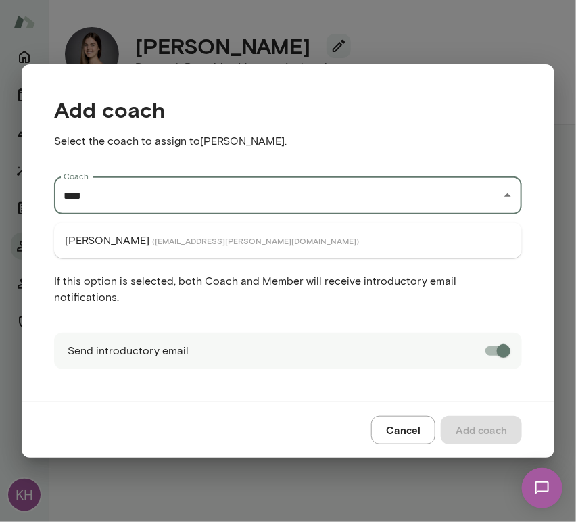
click at [154, 237] on span "( fionanodar@mento.co )" at bounding box center [255, 240] width 207 height 11
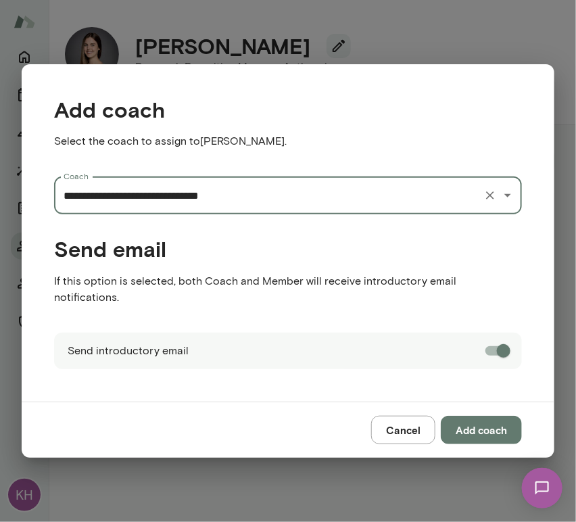
type input "**********"
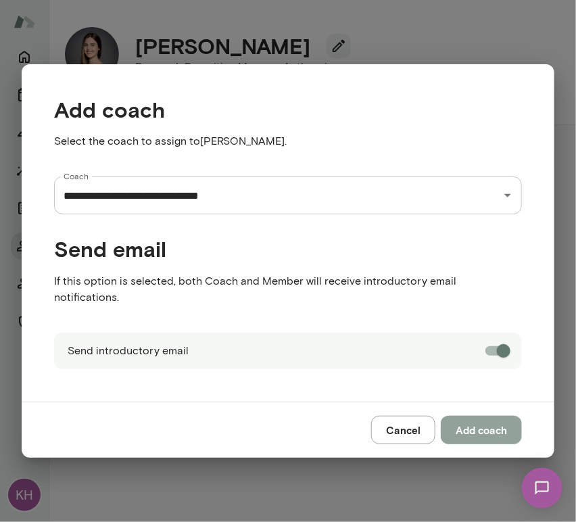
click at [492, 415] on button "Add coach" at bounding box center [480, 429] width 81 height 28
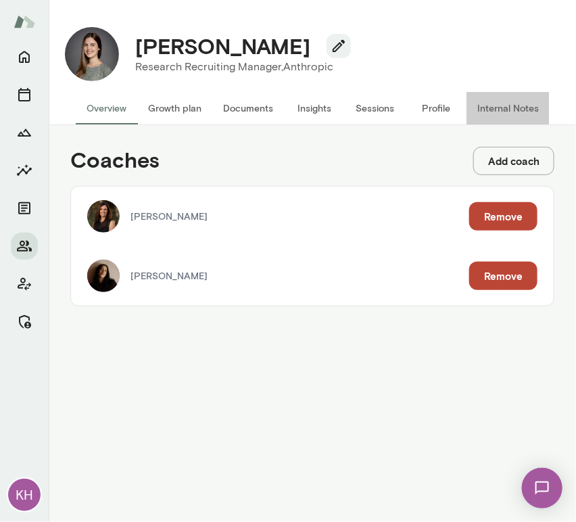
click at [507, 107] on button "Internal Notes" at bounding box center [507, 108] width 83 height 32
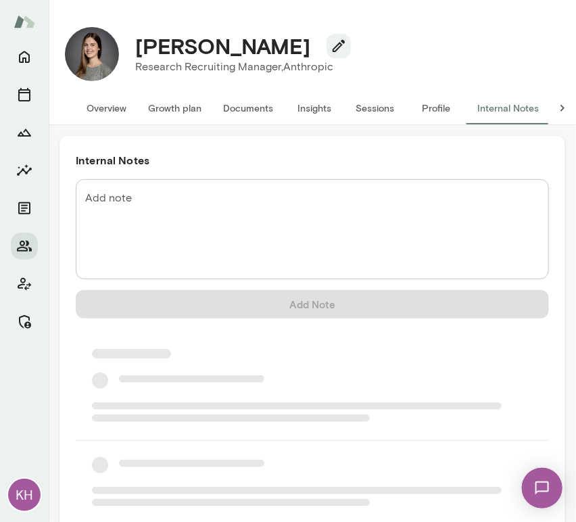
scroll to position [0, 11]
click at [284, 207] on textarea "Add note" at bounding box center [312, 229] width 454 height 78
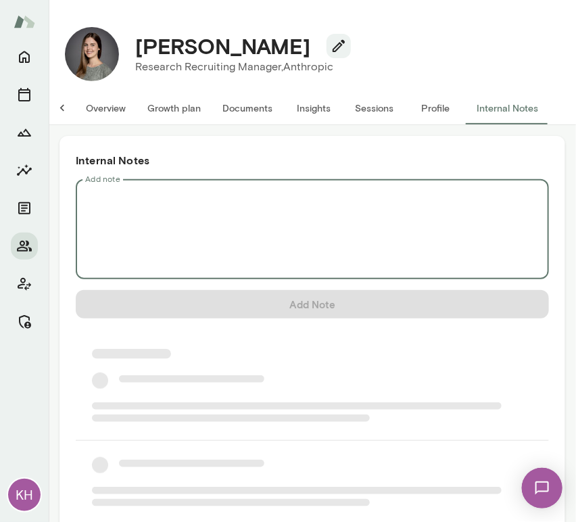
scroll to position [0, 0]
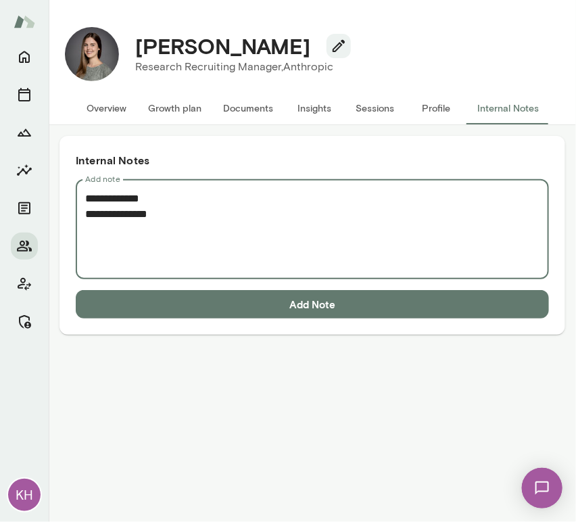
paste textarea "**********"
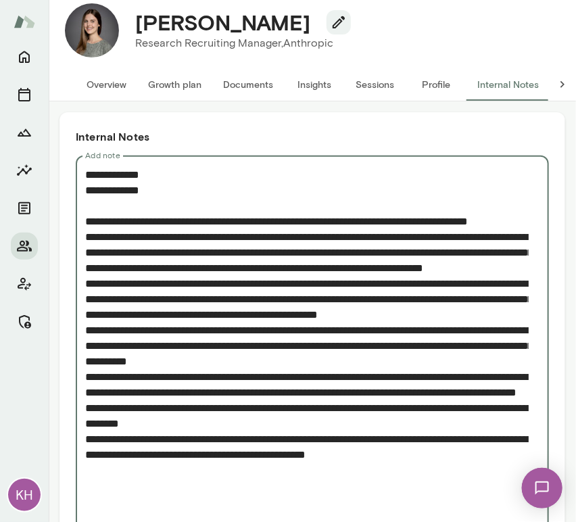
scroll to position [103, 0]
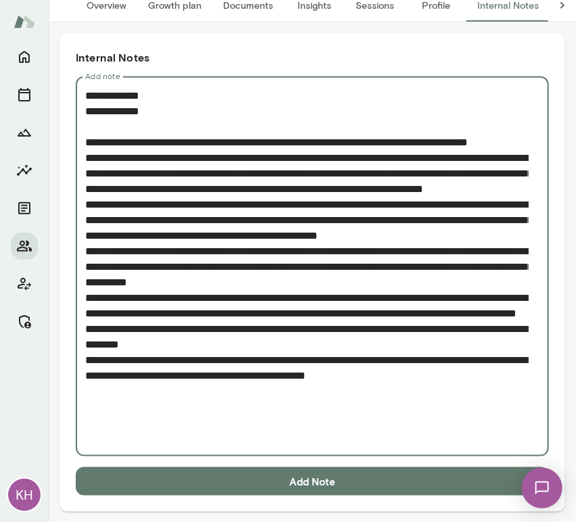
type textarea "**********"
click at [243, 484] on button "Add Note" at bounding box center [312, 481] width 473 height 28
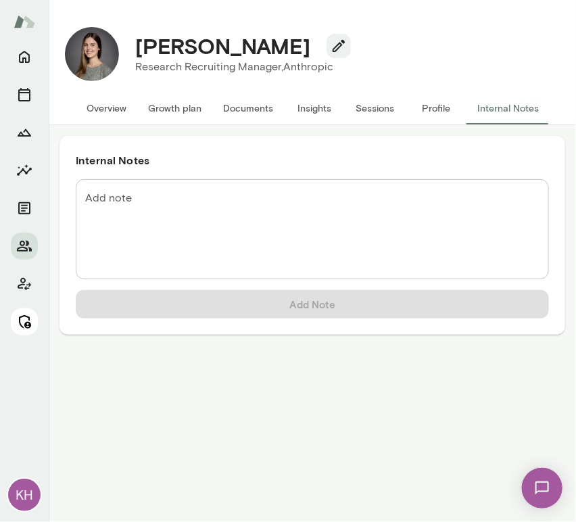
scroll to position [0, 0]
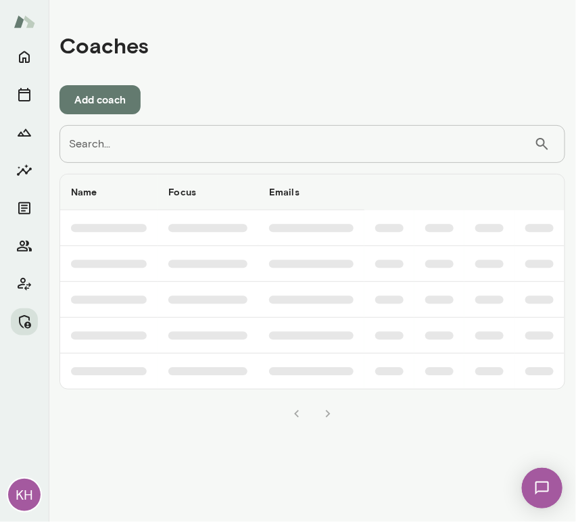
click at [231, 145] on input "Search..." at bounding box center [296, 144] width 474 height 38
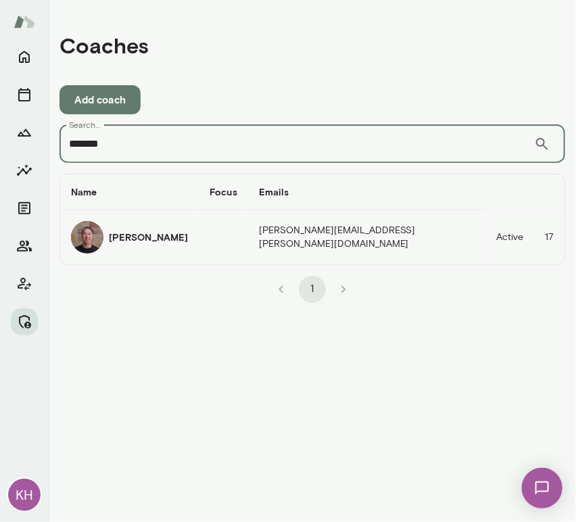
type input "*******"
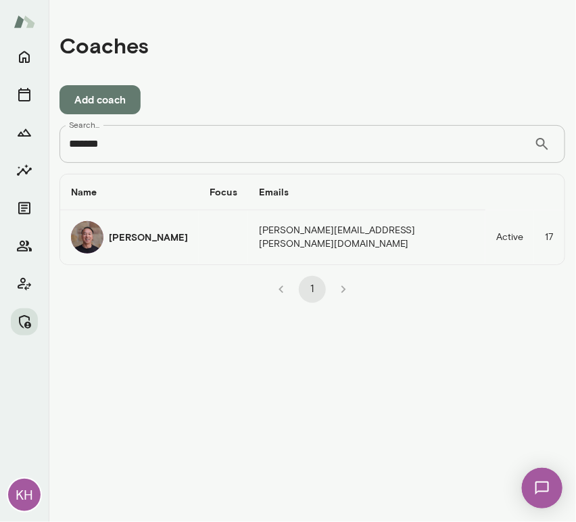
click at [128, 224] on div "[PERSON_NAME]" at bounding box center [129, 237] width 117 height 32
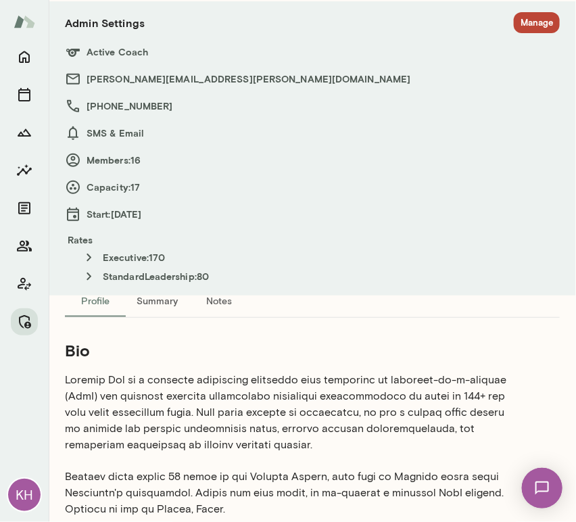
scroll to position [197, 0]
click at [515, 26] on button "Manage" at bounding box center [536, 22] width 46 height 21
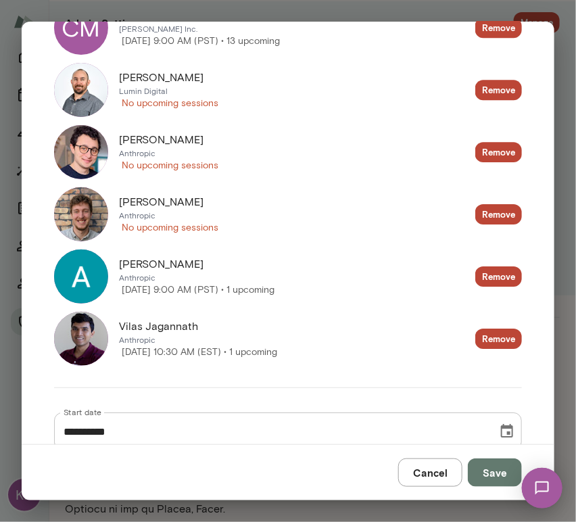
scroll to position [1000, 0]
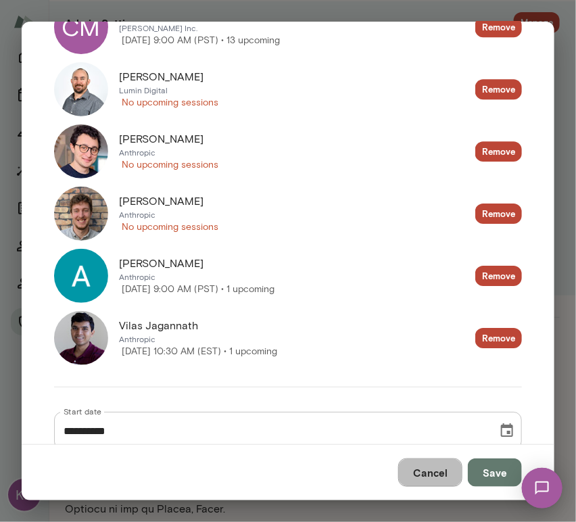
click at [436, 464] on button "Cancel" at bounding box center [430, 472] width 64 height 28
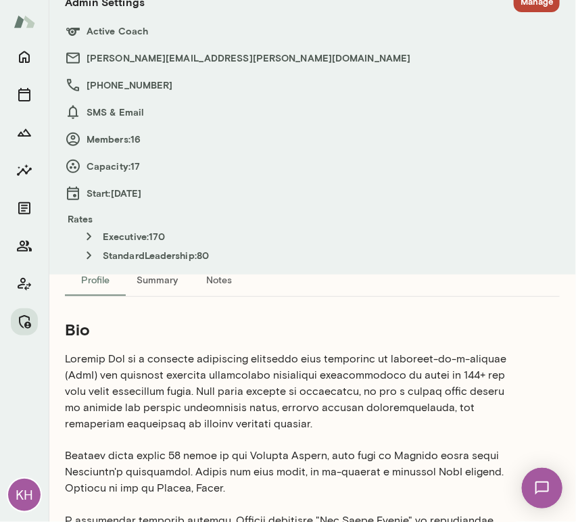
scroll to position [0, 0]
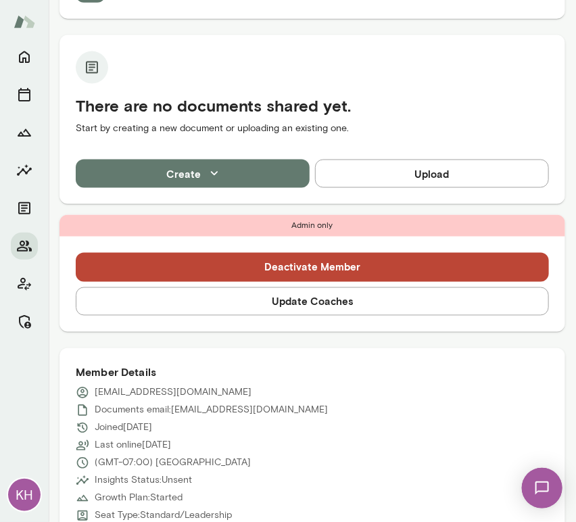
scroll to position [459, 0]
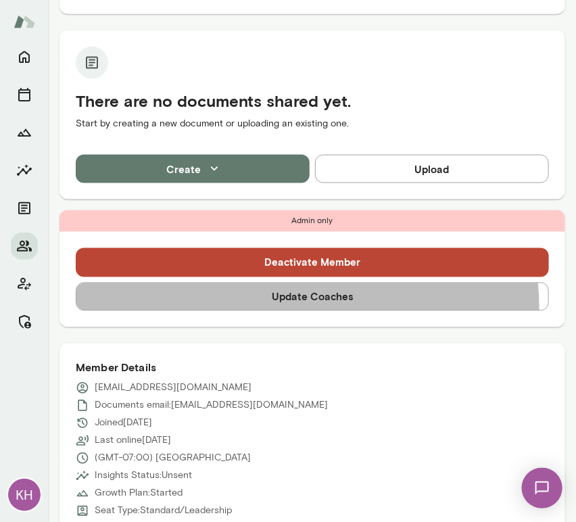
click at [277, 282] on button "Update Coaches" at bounding box center [312, 296] width 473 height 28
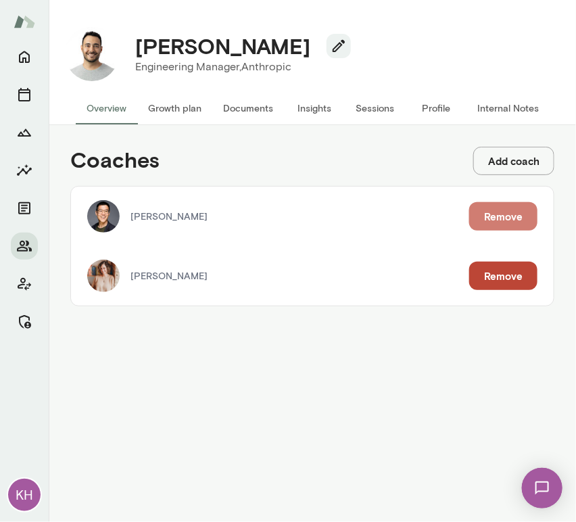
click at [494, 226] on button "Remove" at bounding box center [503, 216] width 68 height 28
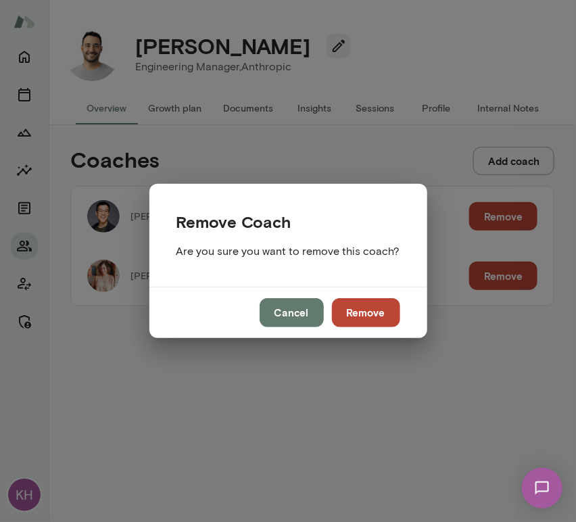
click at [367, 308] on button "Remove" at bounding box center [366, 312] width 68 height 28
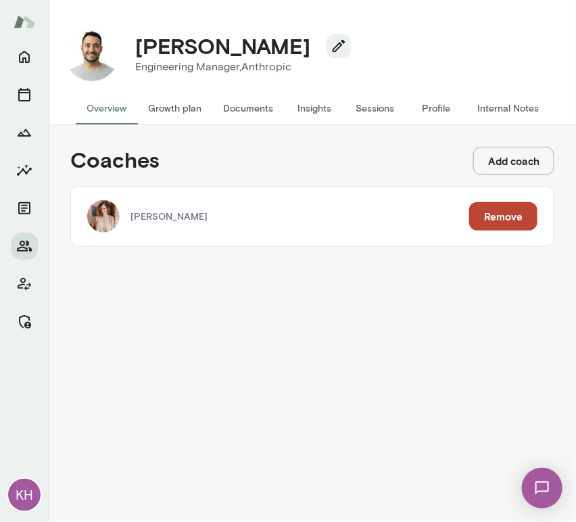
click at [486, 220] on button "Remove" at bounding box center [503, 216] width 68 height 28
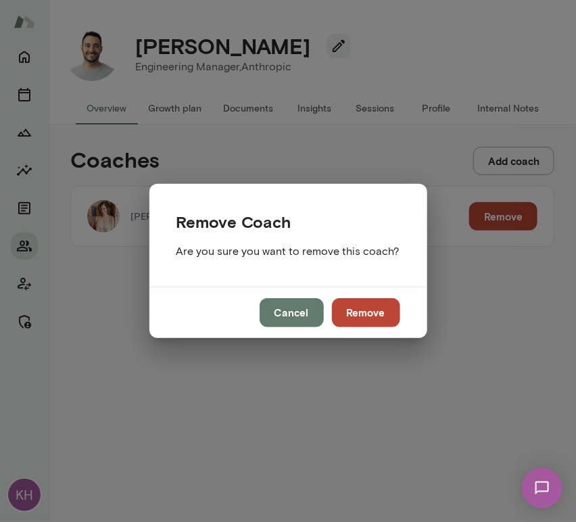
click at [351, 308] on button "Remove" at bounding box center [366, 312] width 68 height 28
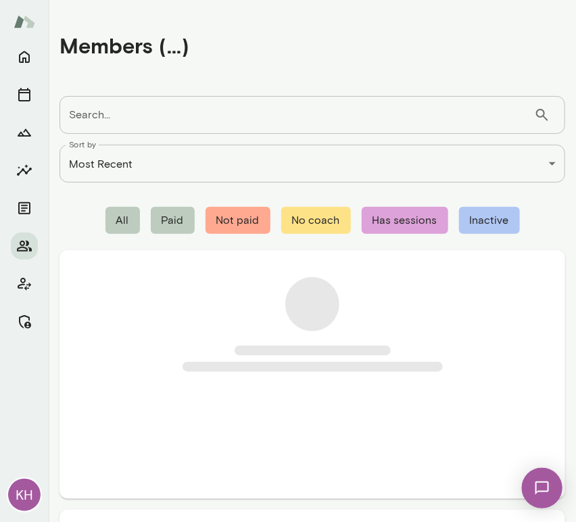
click at [205, 108] on input "Search..." at bounding box center [296, 115] width 474 height 38
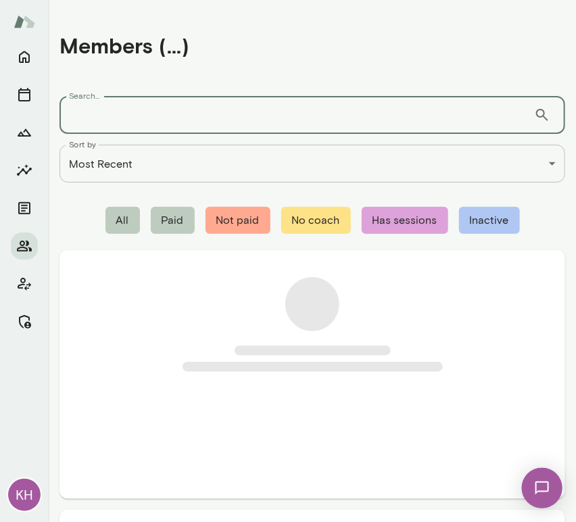
paste input "**********"
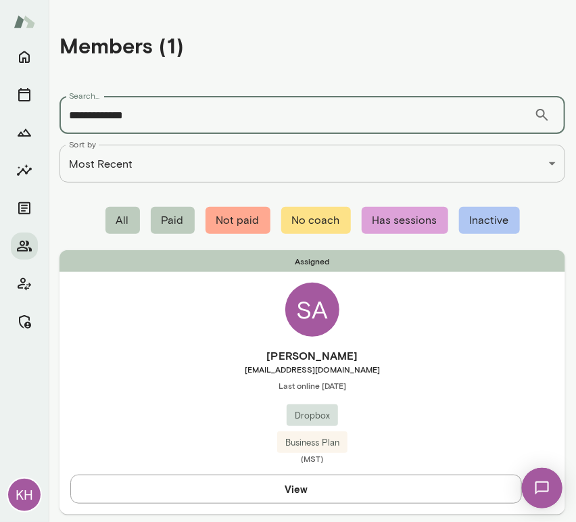
type input "**********"
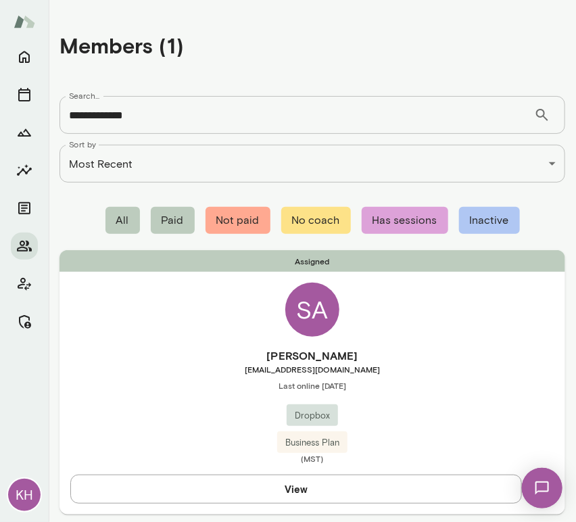
click at [182, 330] on div "Assigned SA Shirin Arnold shirinarnold@dropbox.com Last online March 28 Dropbox…" at bounding box center [311, 381] width 505 height 263
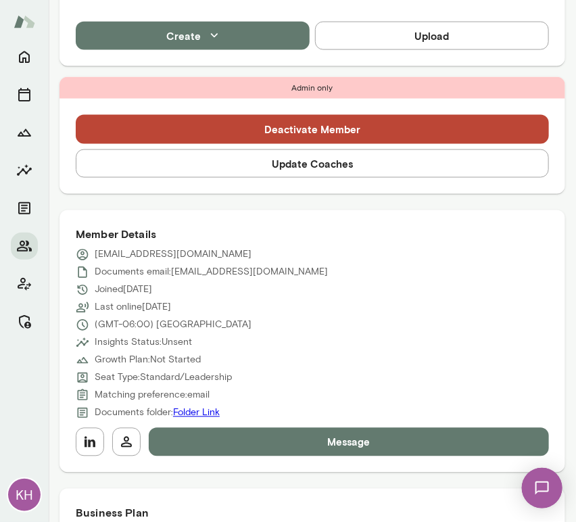
scroll to position [509, 0]
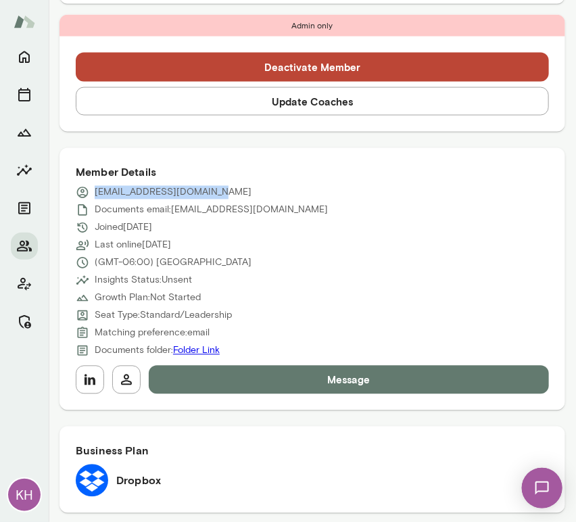
drag, startPoint x: 213, startPoint y: 188, endPoint x: 93, endPoint y: 196, distance: 120.5
click at [93, 196] on div "shirinarnold@dropbox.com" at bounding box center [312, 193] width 473 height 14
copy p "shirinarnold@dropbox.com"
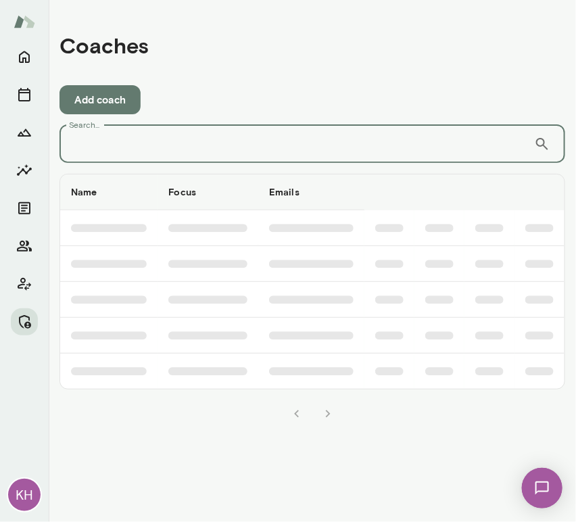
click at [178, 138] on input "Search..." at bounding box center [296, 144] width 474 height 38
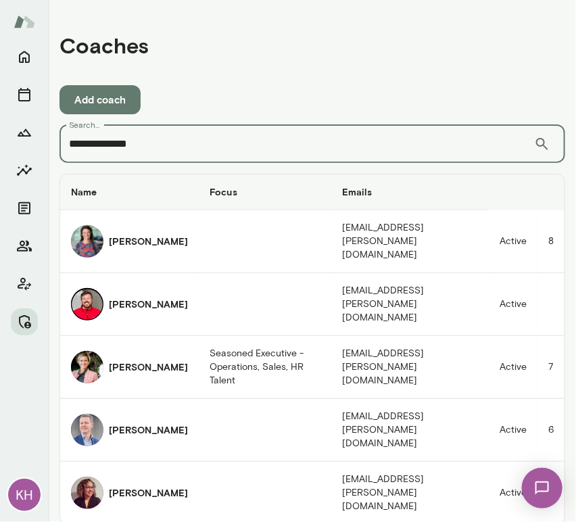
drag, startPoint x: 148, startPoint y: 148, endPoint x: 35, endPoint y: 145, distance: 112.9
click at [35, 145] on div "**********" at bounding box center [288, 261] width 576 height 522
paste input "text"
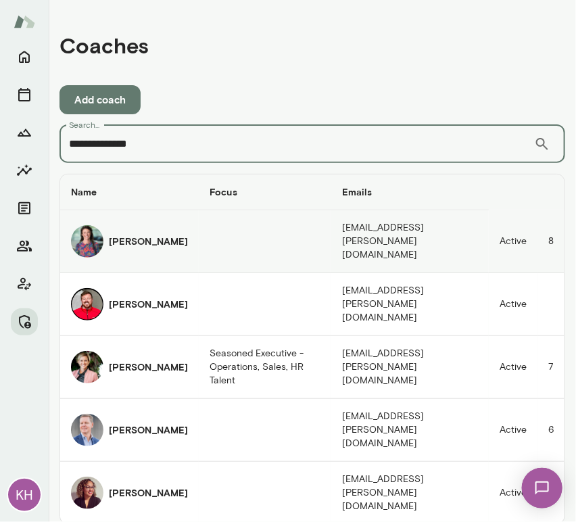
scroll to position [9, 0]
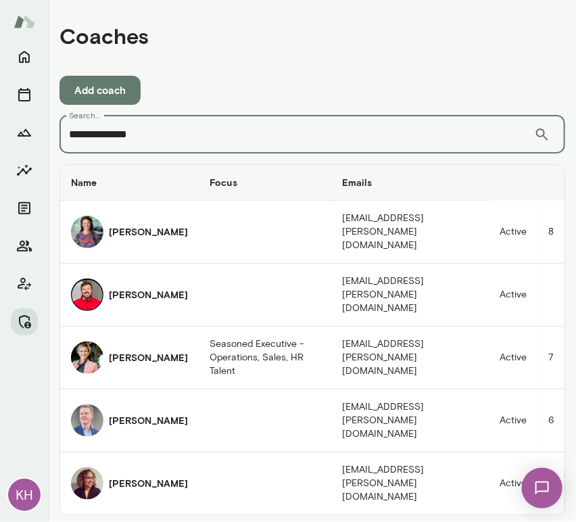
drag, startPoint x: 165, startPoint y: 131, endPoint x: 44, endPoint y: 136, distance: 121.0
click at [44, 136] on div "**********" at bounding box center [288, 261] width 576 height 522
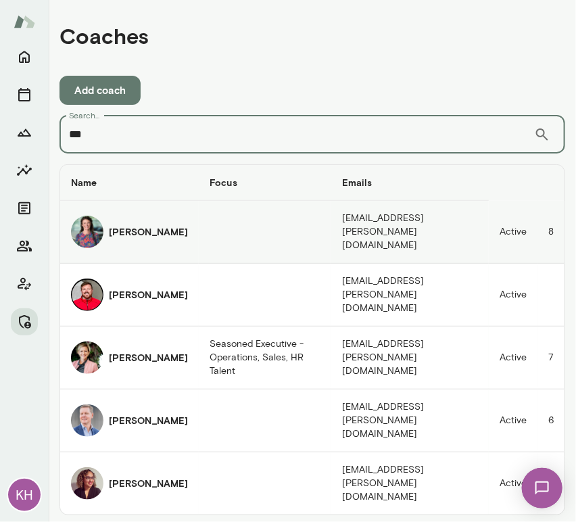
scroll to position [0, 0]
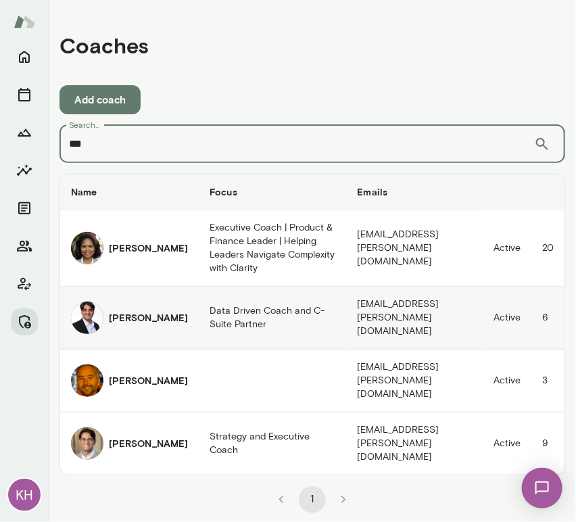
type input "***"
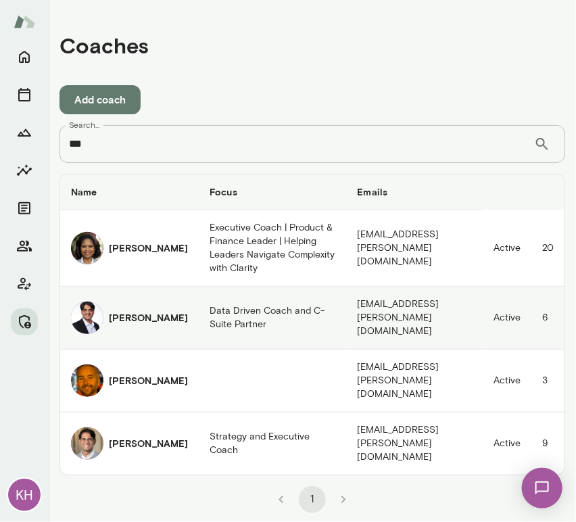
click at [91, 301] on img "coaches table" at bounding box center [87, 317] width 32 height 32
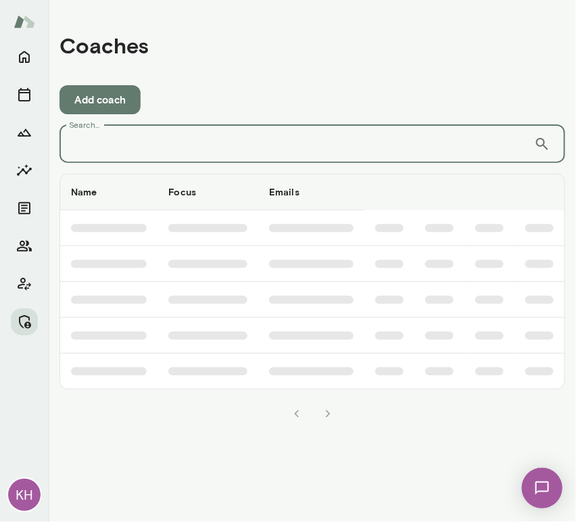
click at [297, 141] on input "Search..." at bounding box center [296, 144] width 474 height 38
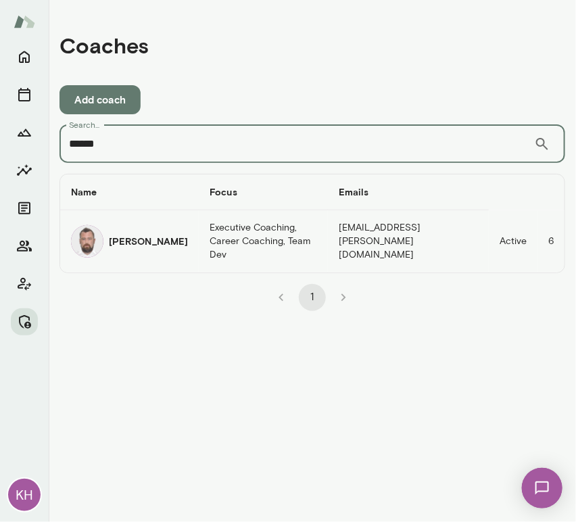
type input "******"
click at [86, 240] on img "coaches table" at bounding box center [87, 241] width 32 height 32
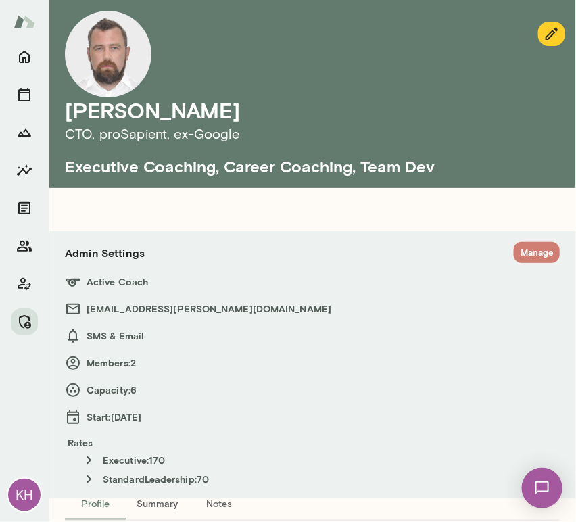
click at [522, 253] on button "Manage" at bounding box center [536, 252] width 46 height 21
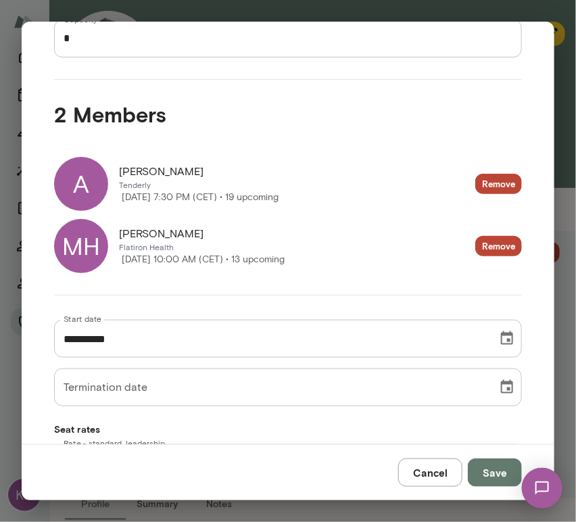
scroll to position [221, 0]
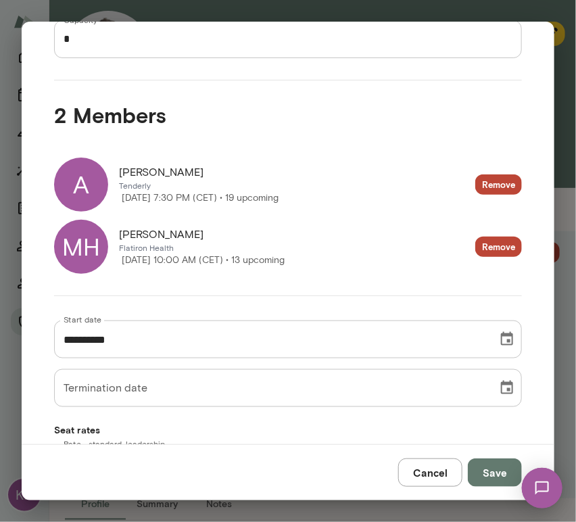
click at [98, 191] on div "A" at bounding box center [81, 184] width 54 height 54
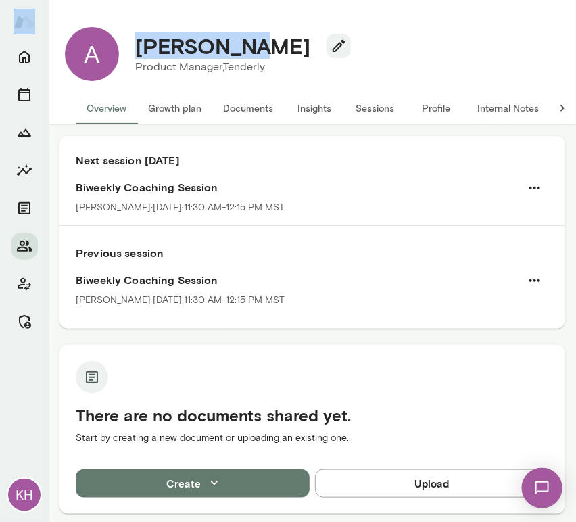
drag, startPoint x: 247, startPoint y: 50, endPoint x: 114, endPoint y: 52, distance: 133.1
click at [114, 52] on div "A Aleksandar Product Manager, Tenderly (GMT+02:00) Belgrade" at bounding box center [312, 54] width 516 height 76
copy div "KH A Aleksandar"
click at [513, 107] on button "Internal Notes" at bounding box center [507, 108] width 83 height 32
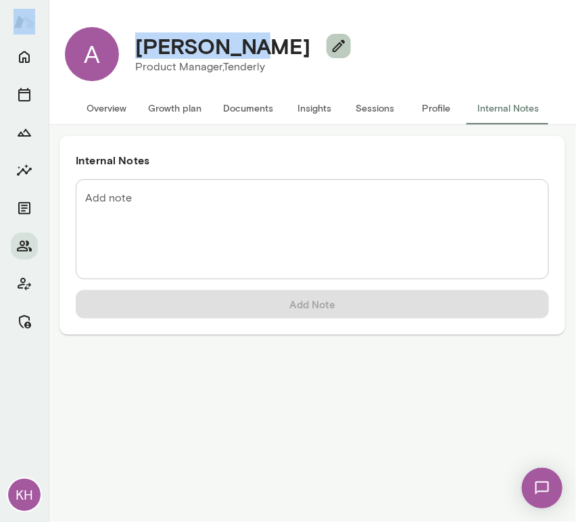
click at [332, 52] on icon "button" at bounding box center [338, 46] width 12 height 12
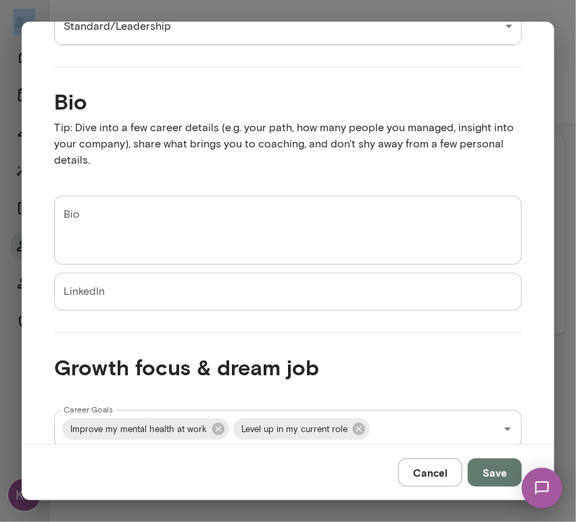
scroll to position [759, 0]
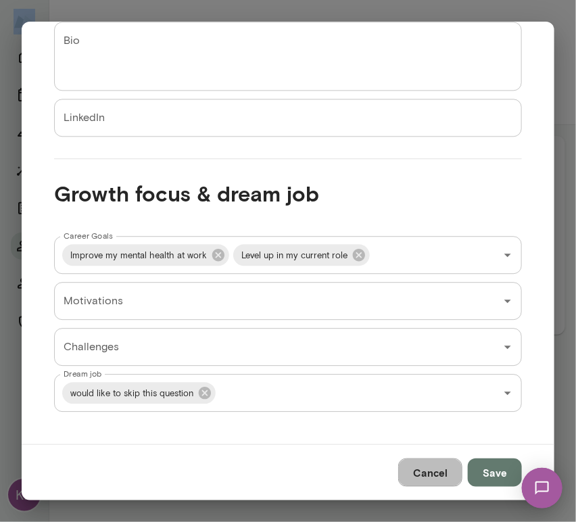
click at [436, 478] on button "Cancel" at bounding box center [430, 472] width 64 height 28
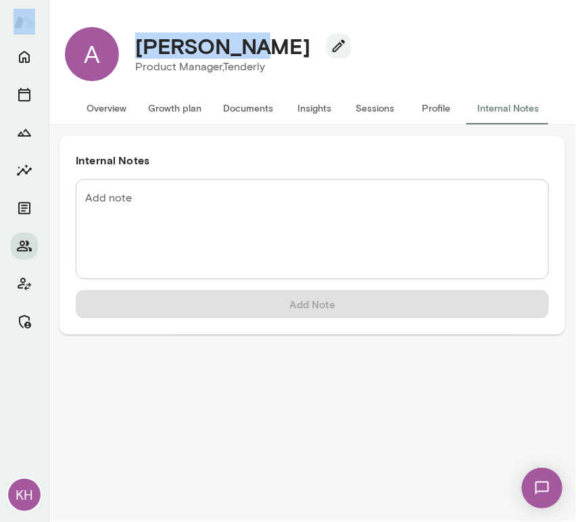
click at [116, 104] on button "Overview" at bounding box center [106, 108] width 61 height 32
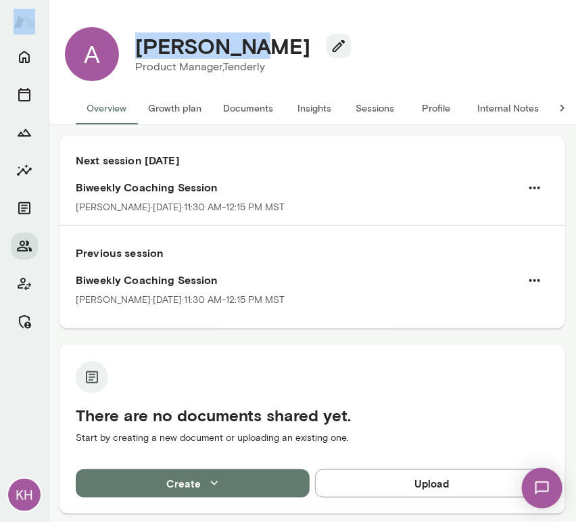
click at [497, 111] on button "Internal Notes" at bounding box center [507, 108] width 83 height 32
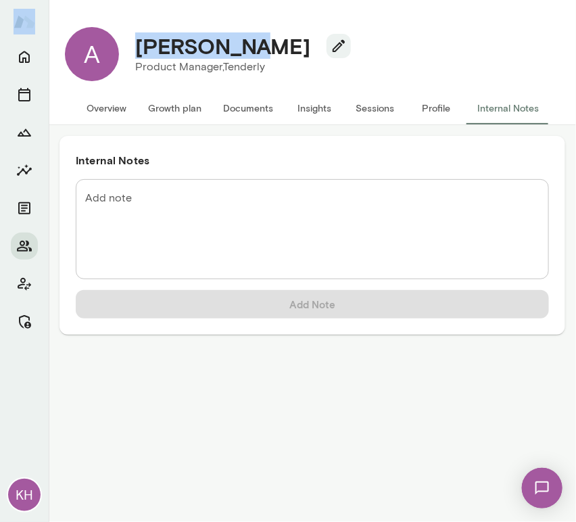
click at [113, 111] on button "Overview" at bounding box center [106, 108] width 61 height 32
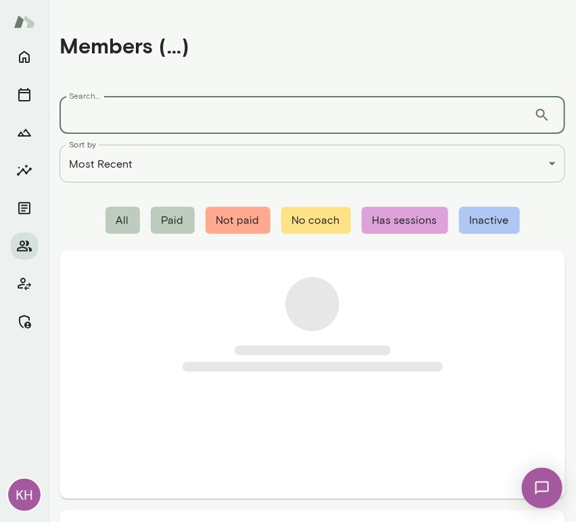
click at [113, 117] on input "Search..." at bounding box center [296, 115] width 474 height 38
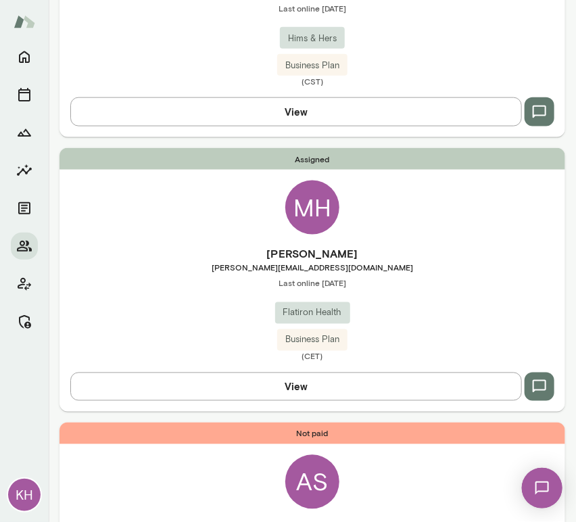
scroll to position [381, 0]
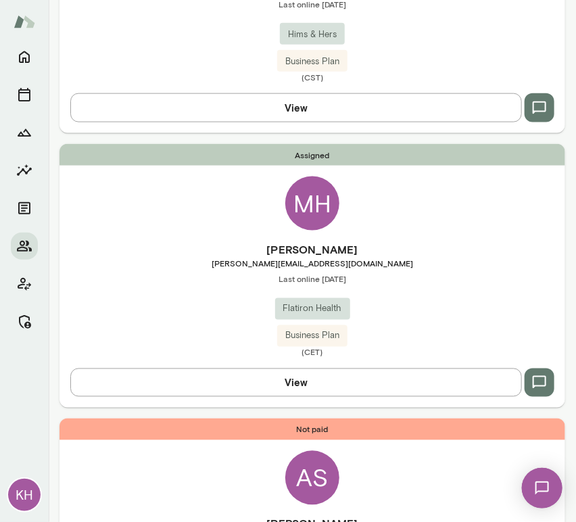
type input "*****"
click at [168, 276] on span "Last online May 15" at bounding box center [311, 279] width 505 height 11
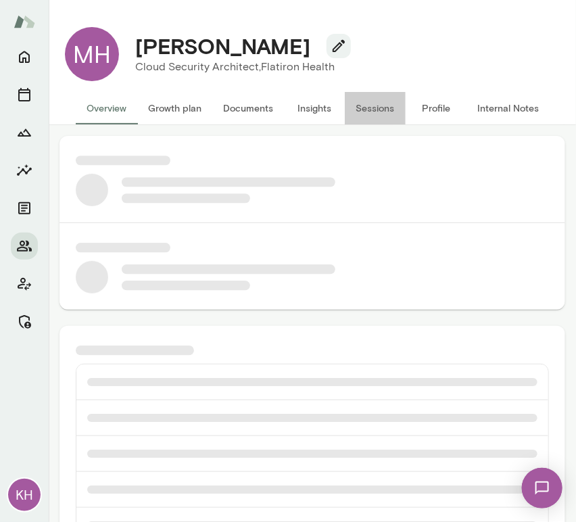
click at [372, 107] on button "Sessions" at bounding box center [375, 108] width 61 height 32
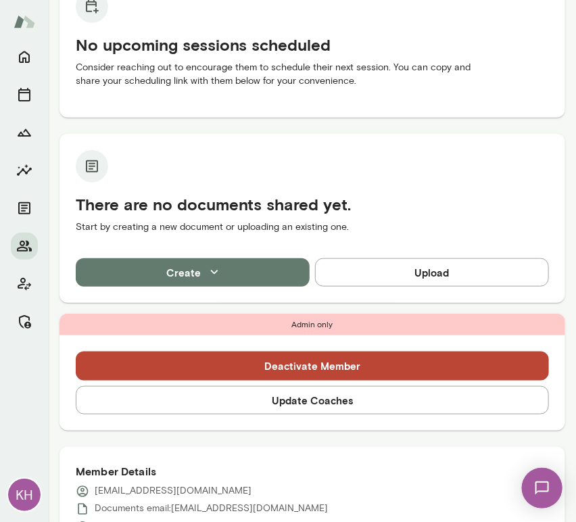
scroll to position [166, 0]
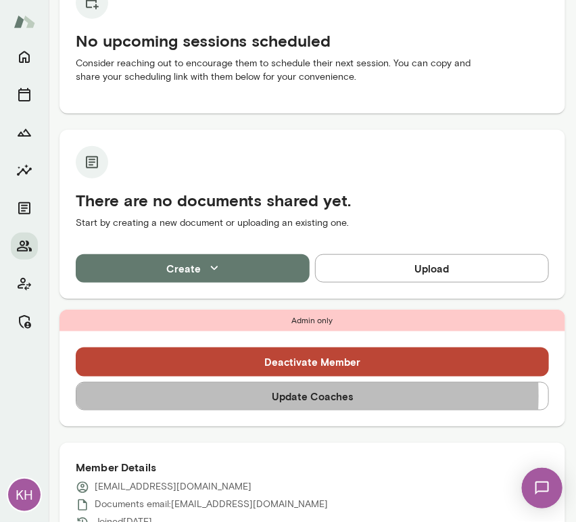
click at [247, 395] on button "Update Coaches" at bounding box center [312, 396] width 473 height 28
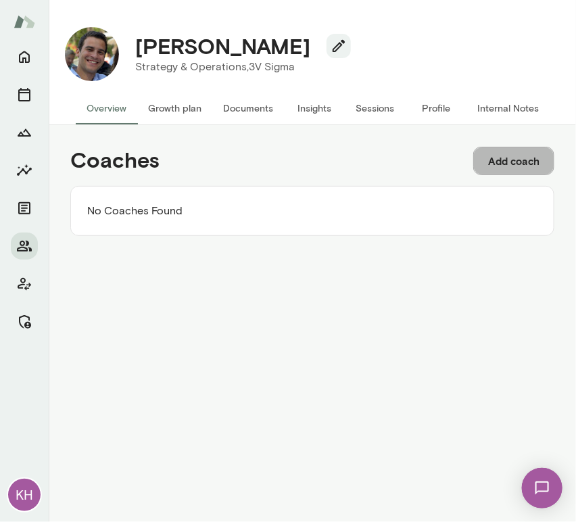
click at [507, 168] on button "Add coach" at bounding box center [513, 161] width 81 height 28
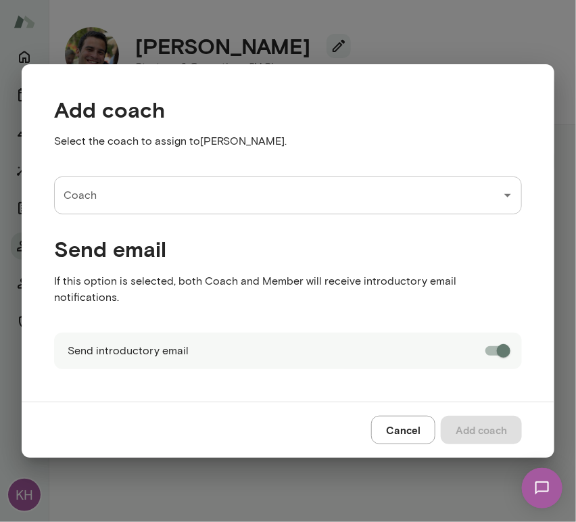
click at [168, 203] on input "Coach" at bounding box center [277, 195] width 435 height 26
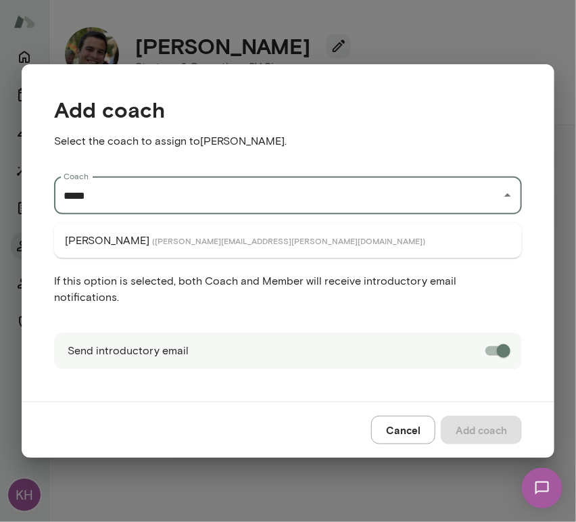
click at [99, 241] on p "Valentin Wu" at bounding box center [107, 240] width 84 height 16
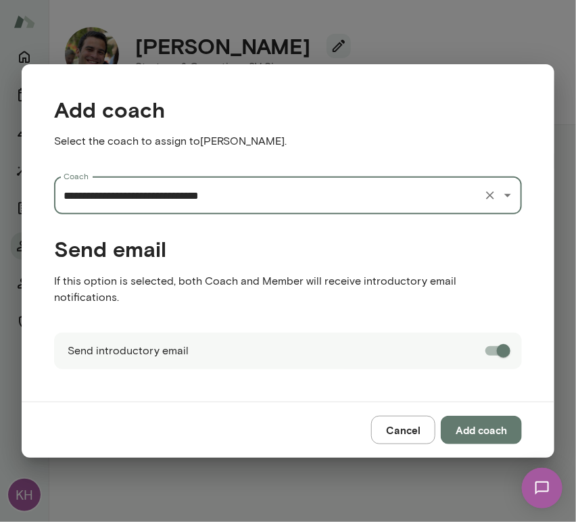
type input "**********"
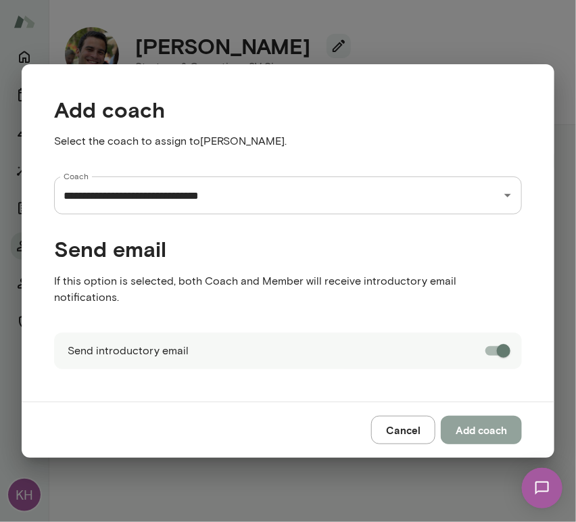
click at [486, 425] on button "Add coach" at bounding box center [480, 429] width 81 height 28
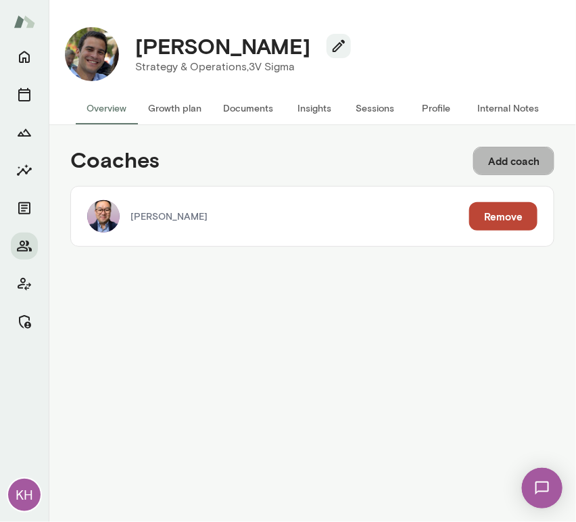
click at [509, 157] on button "Add coach" at bounding box center [513, 161] width 81 height 28
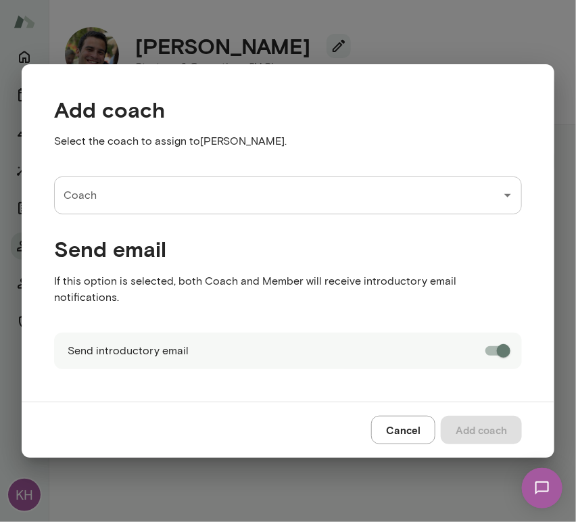
click at [182, 208] on input "Coach" at bounding box center [277, 195] width 435 height 26
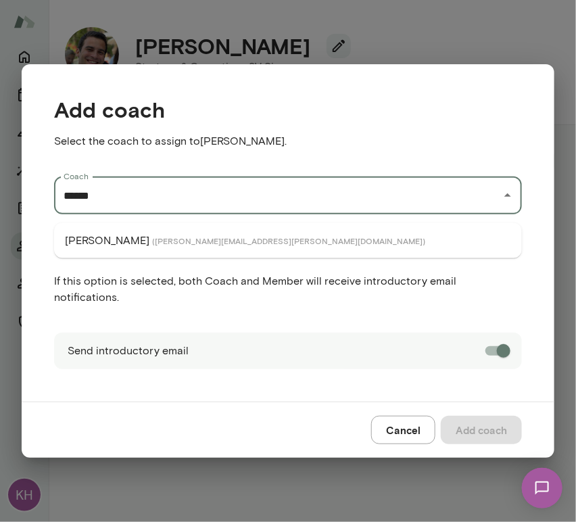
click at [175, 242] on span "( markguzman@mento.co )" at bounding box center [288, 240] width 273 height 11
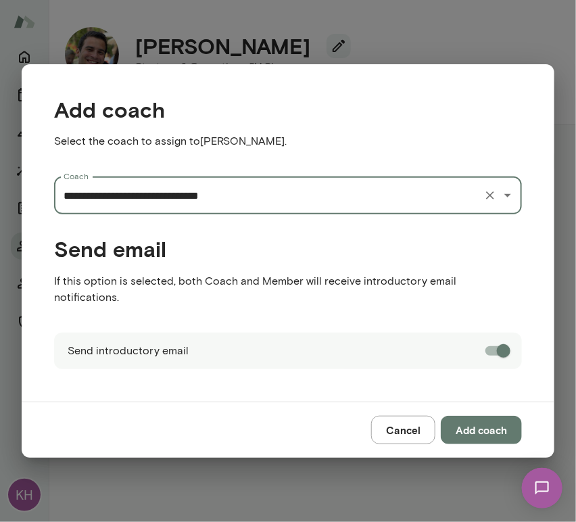
type input "**********"
click at [484, 426] on button "Add coach" at bounding box center [480, 429] width 81 height 28
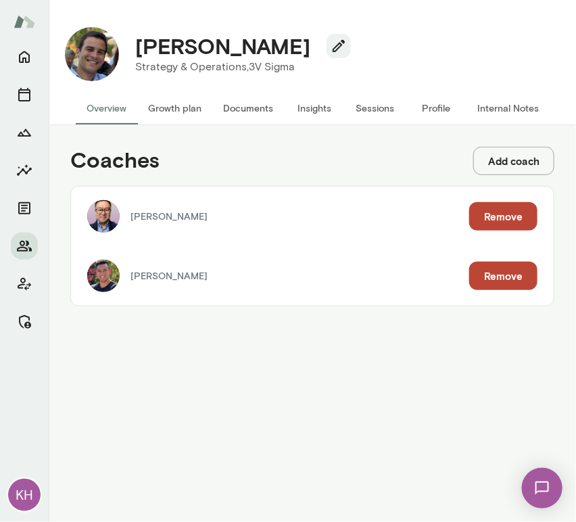
click at [486, 116] on button "Internal Notes" at bounding box center [507, 108] width 83 height 32
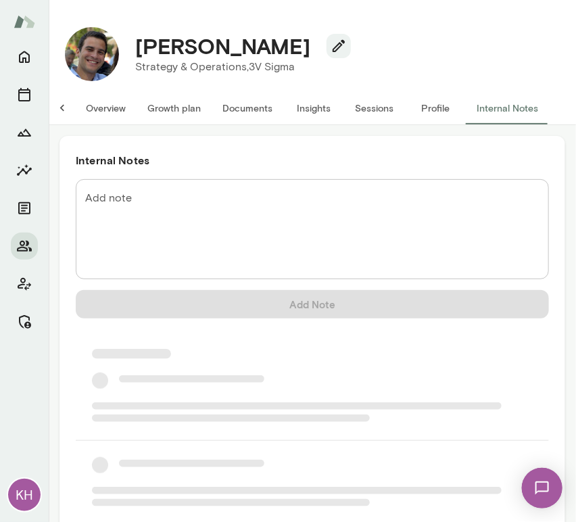
scroll to position [0, 11]
click at [178, 212] on textarea "Add note" at bounding box center [312, 229] width 454 height 78
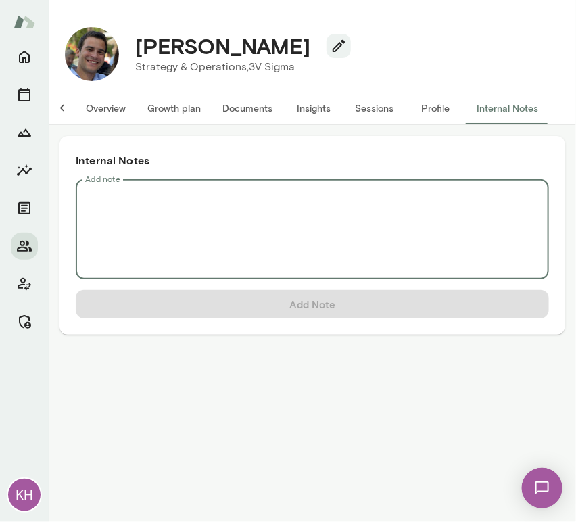
scroll to position [0, 0]
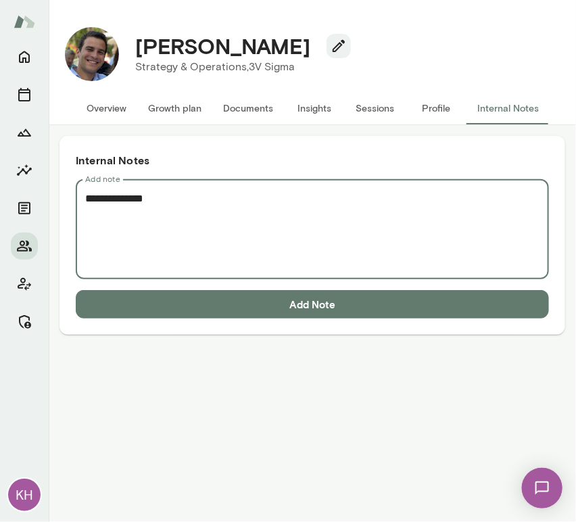
paste textarea "**********"
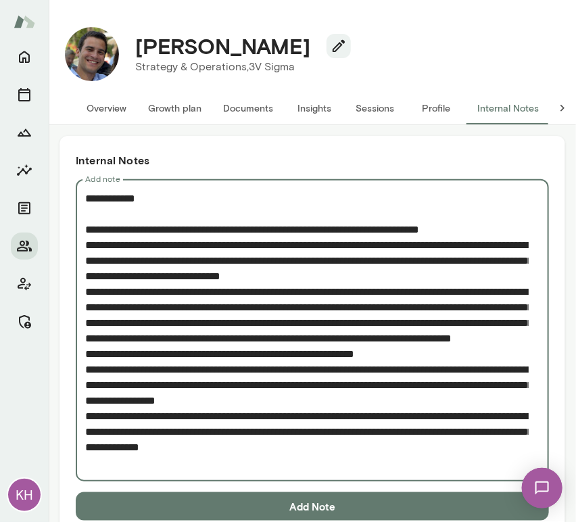
type textarea "**********"
click at [209, 501] on button "Add Note" at bounding box center [312, 506] width 473 height 28
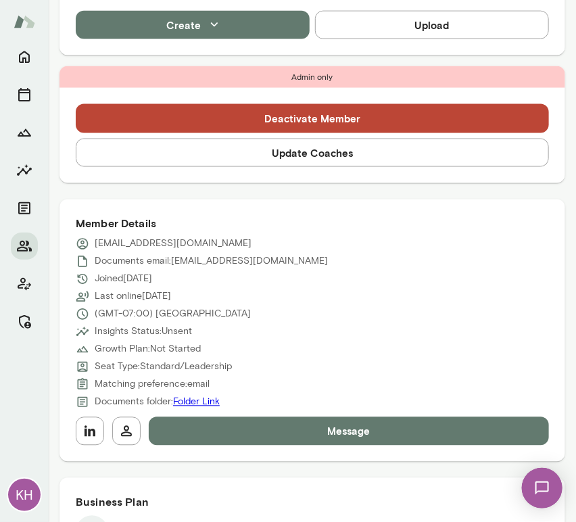
scroll to position [461, 0]
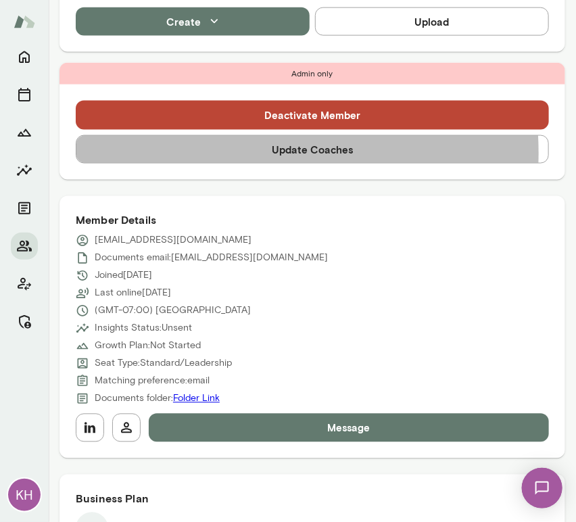
click at [208, 153] on button "Update Coaches" at bounding box center [312, 149] width 473 height 28
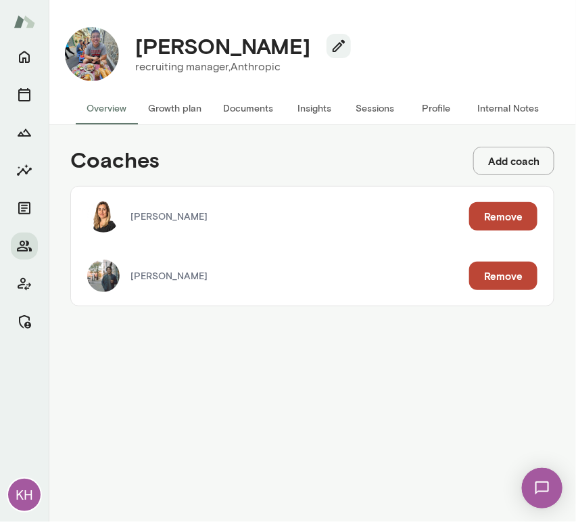
click at [488, 284] on button "Remove" at bounding box center [503, 275] width 68 height 28
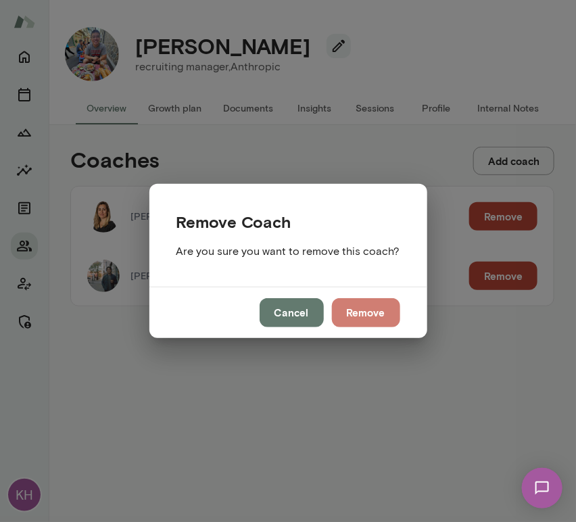
click at [349, 311] on button "Remove" at bounding box center [366, 312] width 68 height 28
